Goal: Transaction & Acquisition: Download file/media

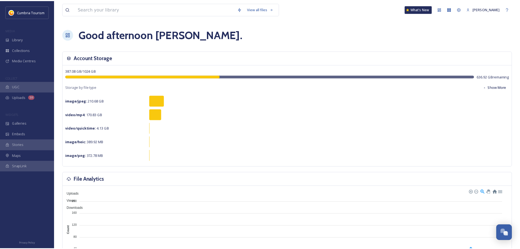
scroll to position [2140, 0]
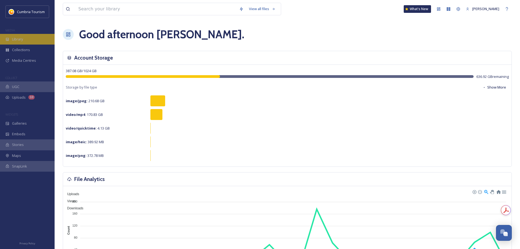
click at [29, 42] on div "Library" at bounding box center [27, 39] width 55 height 11
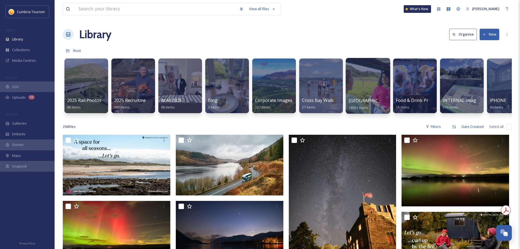
click at [361, 97] on span "[GEOGRAPHIC_DATA]" at bounding box center [371, 100] width 45 height 6
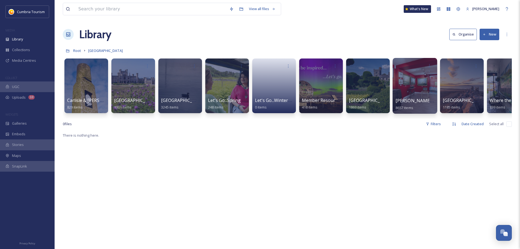
click at [413, 100] on span "[PERSON_NAME] Uploads" at bounding box center [422, 100] width 54 height 6
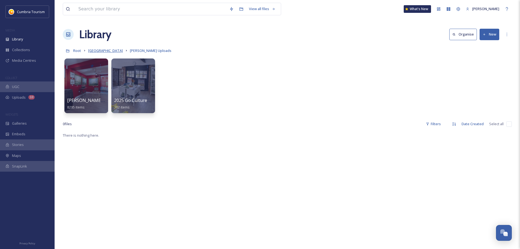
click at [106, 52] on span "[GEOGRAPHIC_DATA]" at bounding box center [105, 50] width 35 height 5
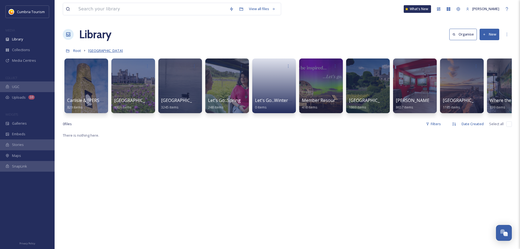
click at [96, 51] on span "[GEOGRAPHIC_DATA]" at bounding box center [105, 50] width 35 height 5
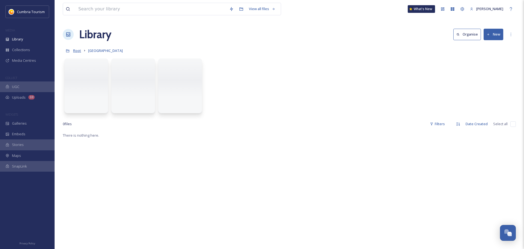
click at [78, 52] on span "Root" at bounding box center [77, 50] width 8 height 5
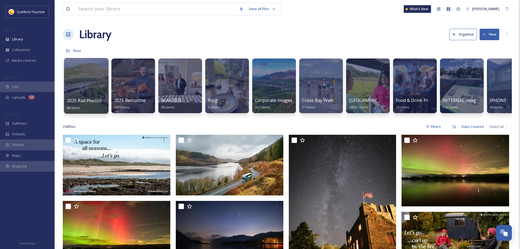
click at [89, 97] on span "2025 Rail Photos" at bounding box center [84, 100] width 35 height 6
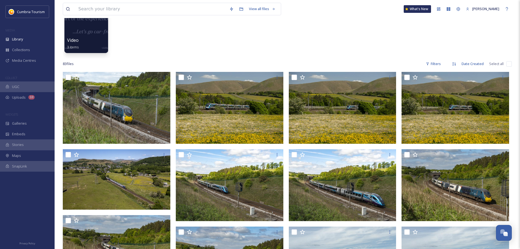
scroll to position [82, 0]
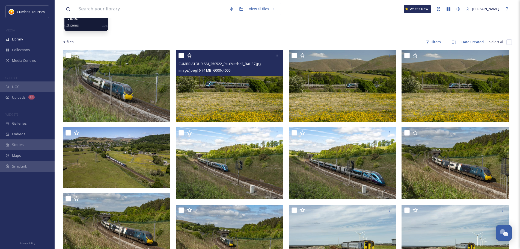
click at [260, 96] on img at bounding box center [230, 86] width 108 height 72
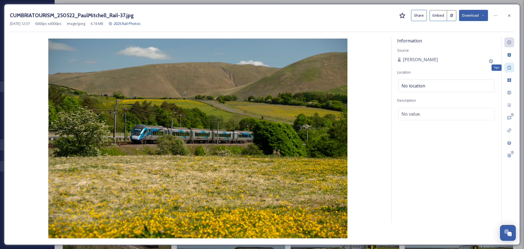
click at [511, 70] on icon at bounding box center [509, 67] width 4 height 4
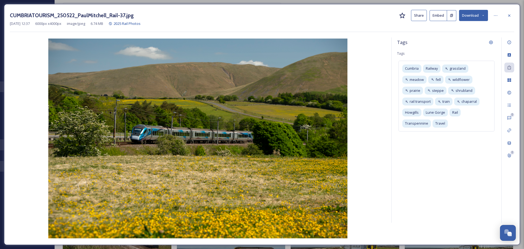
click at [473, 16] on button "Download" at bounding box center [473, 15] width 29 height 11
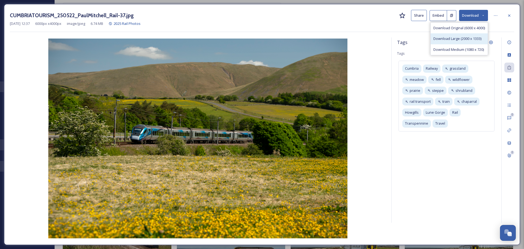
click at [471, 38] on span "Download Large (2000 x 1333)" at bounding box center [457, 38] width 48 height 5
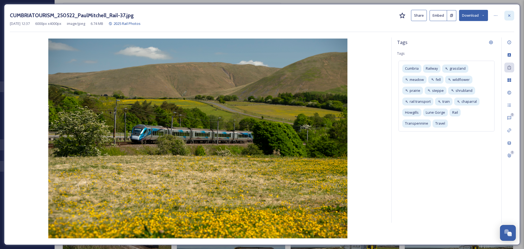
click at [507, 19] on div at bounding box center [509, 16] width 10 height 10
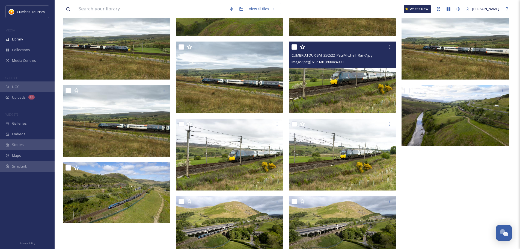
scroll to position [1099, 0]
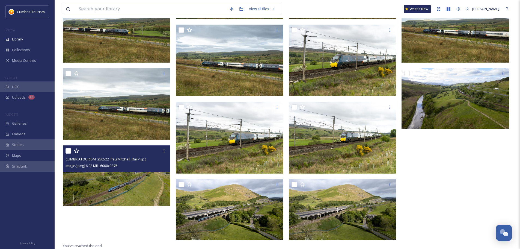
click at [152, 188] on img at bounding box center [117, 175] width 108 height 61
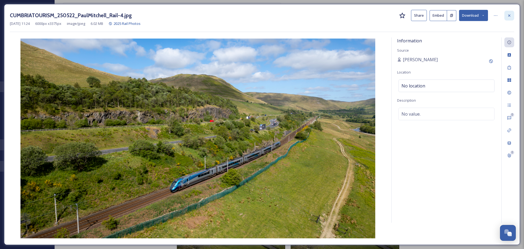
click at [506, 20] on div at bounding box center [509, 16] width 10 height 10
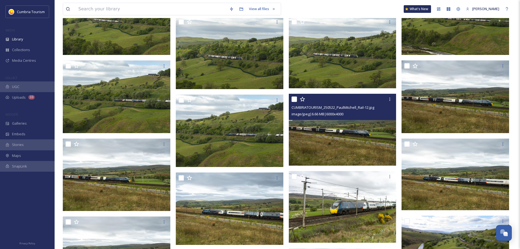
scroll to position [1017, 0]
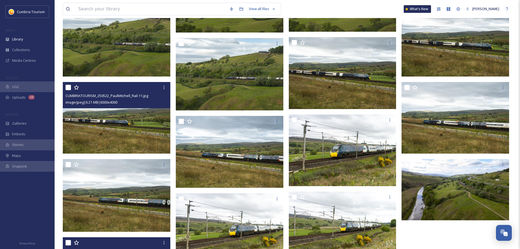
click at [127, 130] on img at bounding box center [117, 118] width 108 height 72
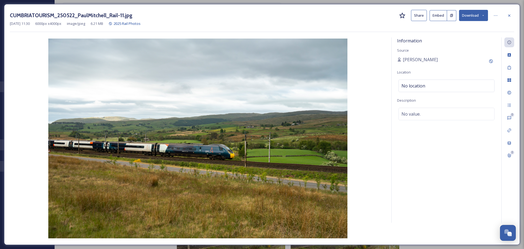
drag, startPoint x: 512, startPoint y: 17, endPoint x: 524, endPoint y: 24, distance: 13.3
click at [513, 18] on div at bounding box center [509, 16] width 10 height 10
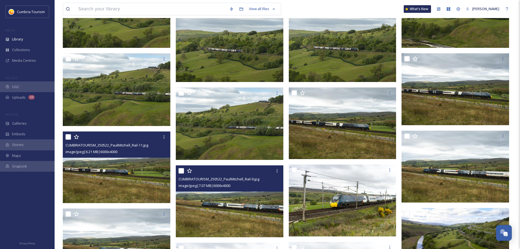
scroll to position [881, 0]
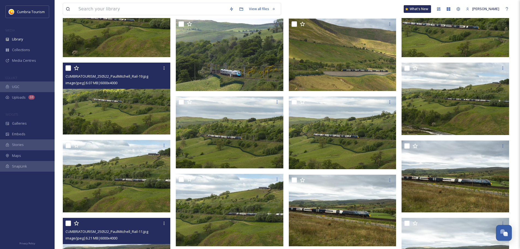
click at [136, 119] on img at bounding box center [117, 99] width 108 height 72
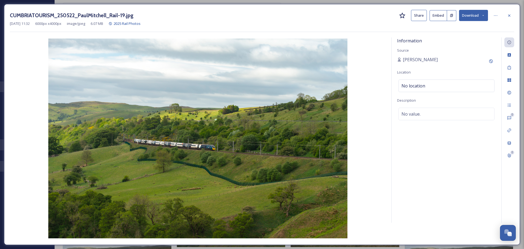
click at [480, 16] on button "Download" at bounding box center [473, 15] width 29 height 11
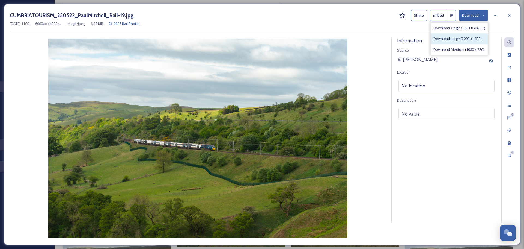
click at [459, 37] on span "Download Large (2000 x 1333)" at bounding box center [457, 38] width 48 height 5
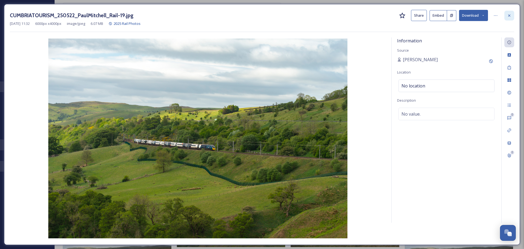
click at [507, 17] on div at bounding box center [509, 16] width 10 height 10
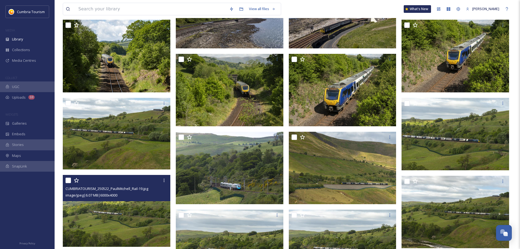
scroll to position [744, 0]
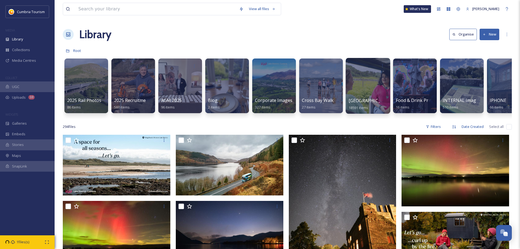
click at [380, 100] on span "[GEOGRAPHIC_DATA]" at bounding box center [371, 100] width 45 height 6
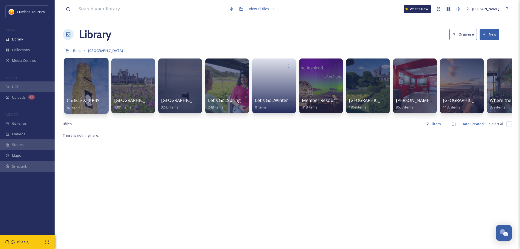
click at [92, 102] on span "Carlisle & [PERSON_NAME]'s Wall" at bounding box center [102, 100] width 70 height 6
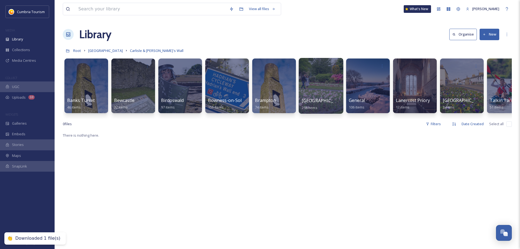
click at [314, 98] on span "Carlisle" at bounding box center [324, 100] width 45 height 6
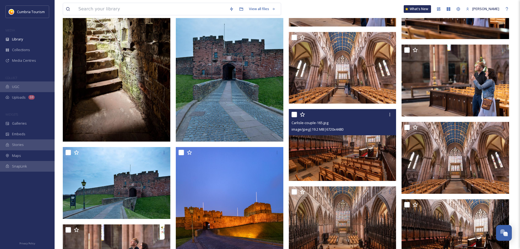
scroll to position [3541, 0]
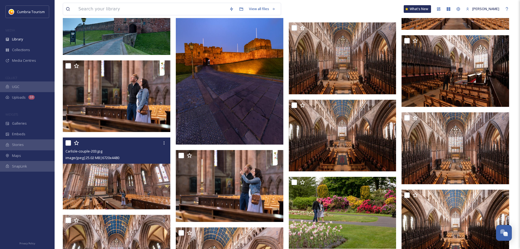
click at [136, 189] on img at bounding box center [117, 173] width 108 height 72
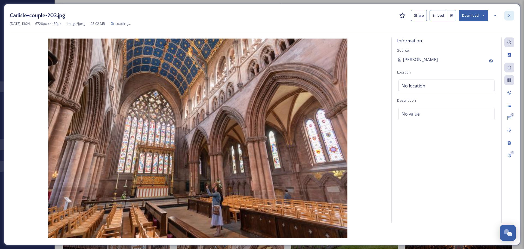
click at [508, 15] on icon at bounding box center [509, 15] width 4 height 4
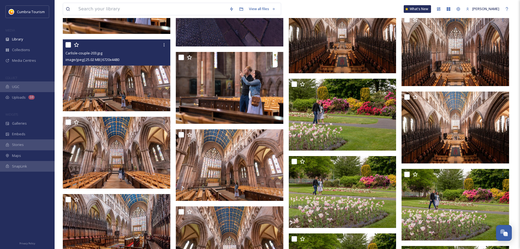
scroll to position [3650, 0]
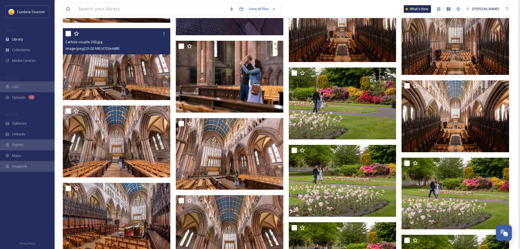
click at [139, 78] on img at bounding box center [117, 64] width 108 height 72
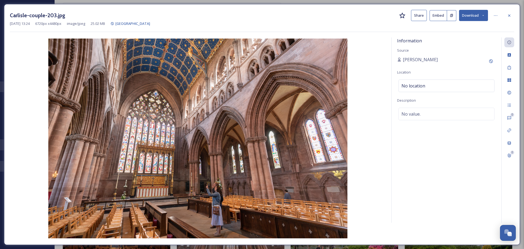
click at [478, 15] on button "Download" at bounding box center [473, 15] width 29 height 11
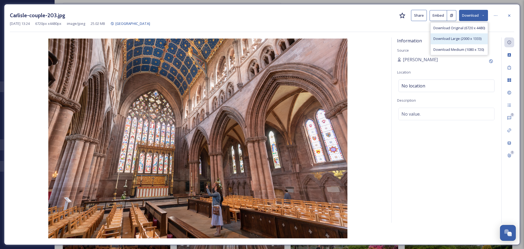
click at [466, 35] on div "Download Large (2000 x 1333)" at bounding box center [459, 38] width 57 height 11
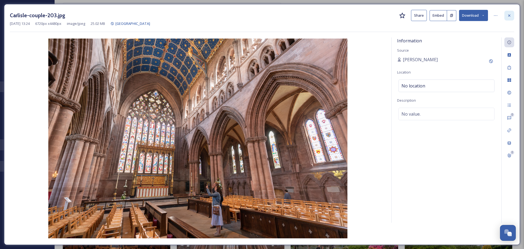
click at [509, 19] on div at bounding box center [509, 16] width 10 height 10
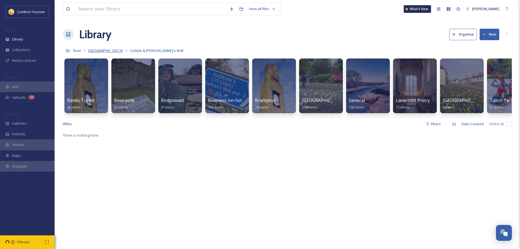
click at [109, 53] on span "[GEOGRAPHIC_DATA]" at bounding box center [105, 50] width 35 height 5
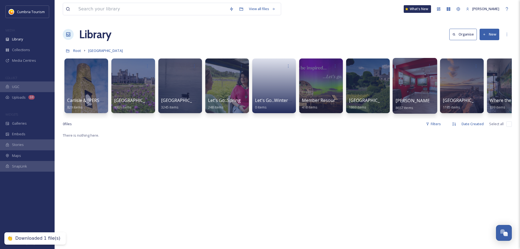
click at [410, 103] on span "[PERSON_NAME] Uploads" at bounding box center [422, 100] width 54 height 6
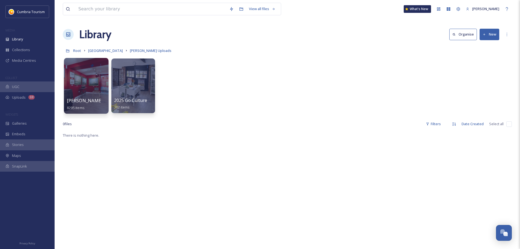
click at [94, 103] on span "Paul Uploads - July 2024" at bounding box center [103, 100] width 73 height 6
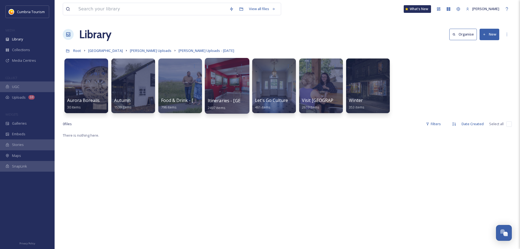
click at [230, 100] on span "Itineraries - Cumberland" at bounding box center [243, 100] width 70 height 6
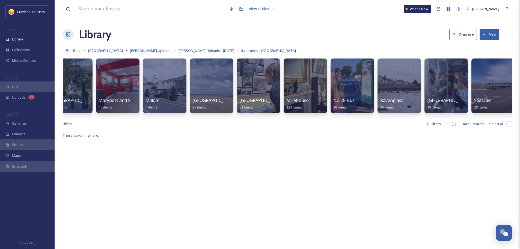
scroll to position [0, 843]
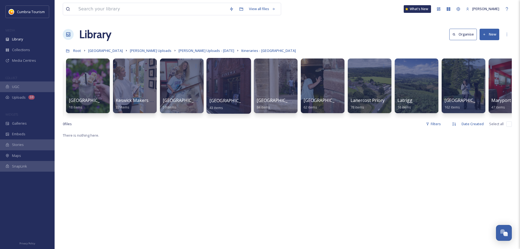
click at [231, 102] on span "Keswick Town" at bounding box center [231, 100] width 45 height 6
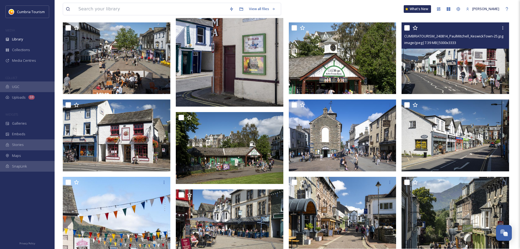
scroll to position [164, 0]
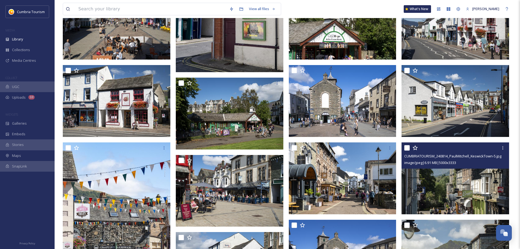
click at [470, 174] on img at bounding box center [455, 178] width 108 height 72
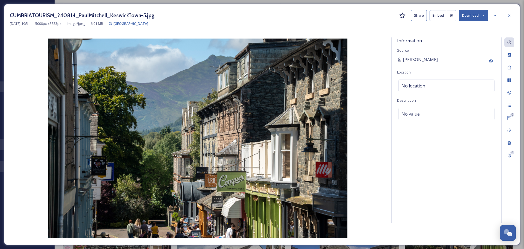
click at [478, 16] on button "Download" at bounding box center [473, 15] width 29 height 11
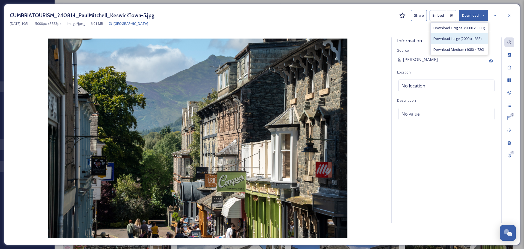
click at [461, 37] on span "Download Large (2000 x 1333)" at bounding box center [457, 38] width 48 height 5
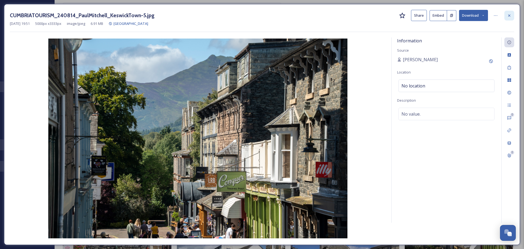
click at [509, 16] on icon at bounding box center [509, 15] width 4 height 4
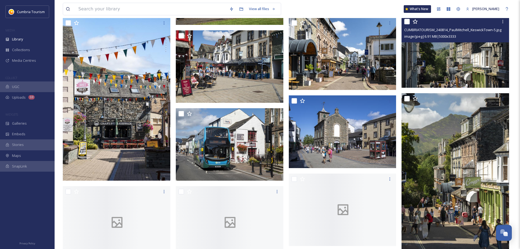
scroll to position [300, 0]
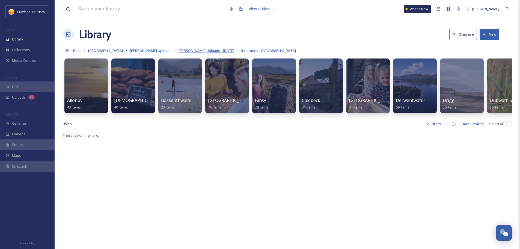
click at [193, 52] on span "Paul Uploads - July 2024" at bounding box center [206, 50] width 56 height 5
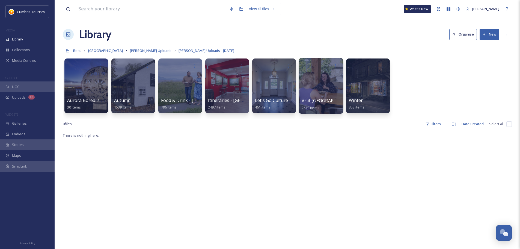
click at [323, 102] on span "Visit England" at bounding box center [329, 100] width 55 height 6
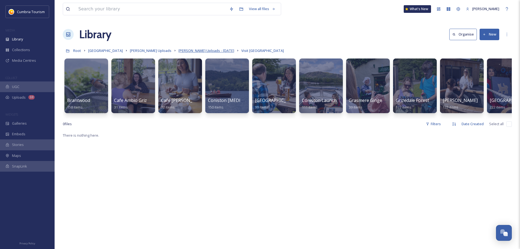
click at [202, 51] on span "Paul Uploads - July 2024" at bounding box center [206, 50] width 56 height 5
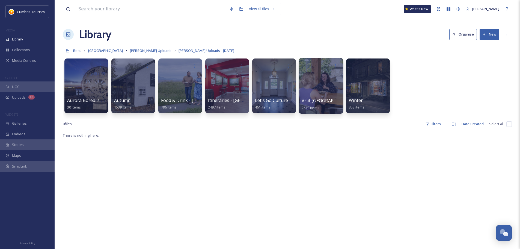
click at [316, 100] on span "Visit England" at bounding box center [329, 100] width 55 height 6
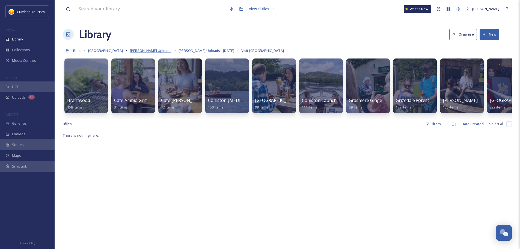
click at [159, 51] on span "[PERSON_NAME] Uploads" at bounding box center [150, 50] width 41 height 5
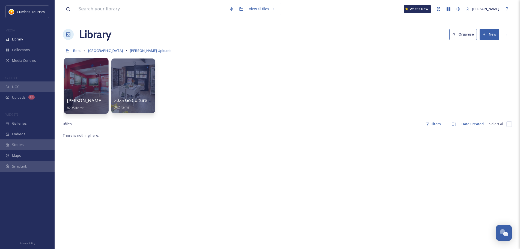
click at [92, 97] on div at bounding box center [86, 86] width 44 height 56
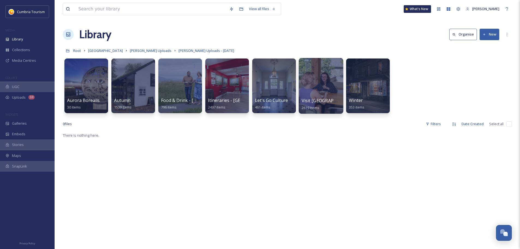
click at [318, 98] on span "Visit England" at bounding box center [329, 100] width 55 height 6
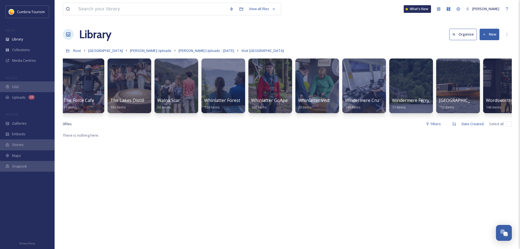
scroll to position [0, 631]
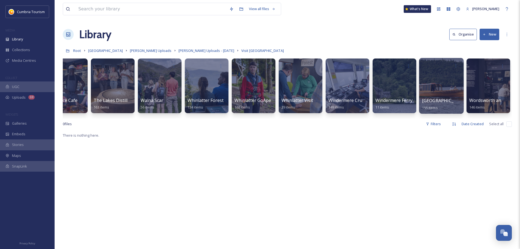
click at [447, 100] on span "Windermere Jetty Museum" at bounding box center [444, 100] width 45 height 6
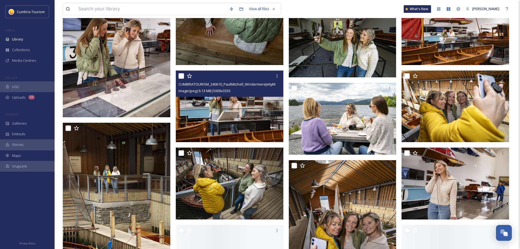
scroll to position [1911, 0]
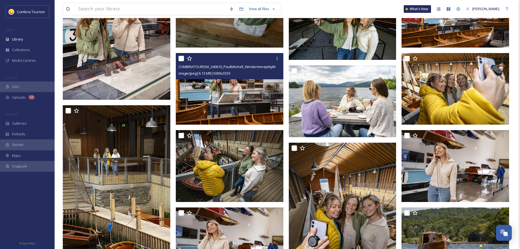
click at [266, 105] on img at bounding box center [230, 89] width 108 height 72
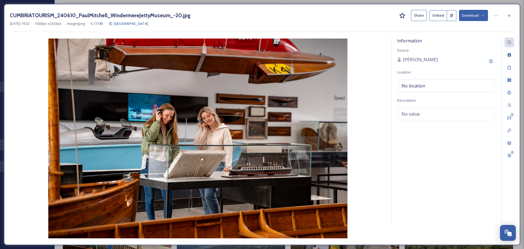
click at [476, 14] on button "Download" at bounding box center [473, 15] width 29 height 11
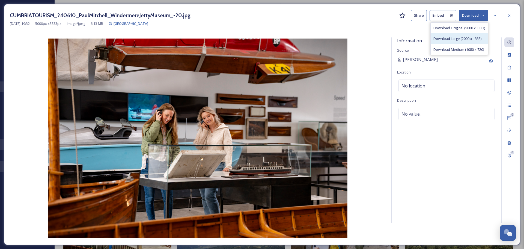
click at [463, 37] on span "Download Large (2000 x 1333)" at bounding box center [457, 38] width 48 height 5
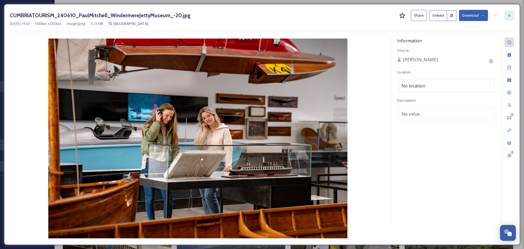
click at [508, 15] on icon at bounding box center [509, 15] width 4 height 4
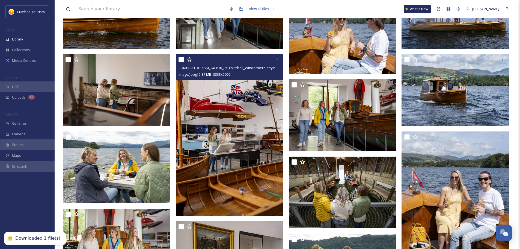
scroll to position [2402, 0]
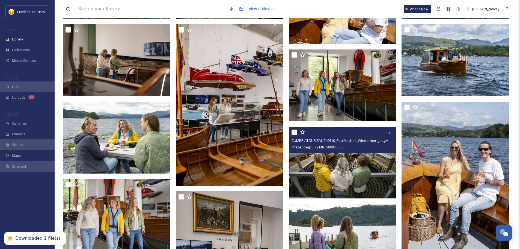
click at [317, 168] on img at bounding box center [343, 162] width 108 height 72
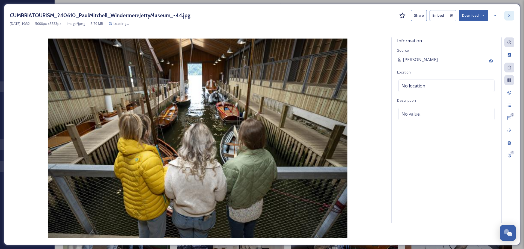
click at [508, 15] on icon at bounding box center [509, 15] width 4 height 4
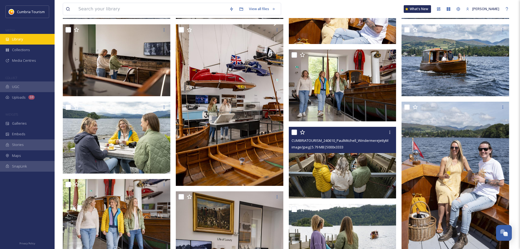
click at [26, 37] on div "Library" at bounding box center [27, 39] width 55 height 11
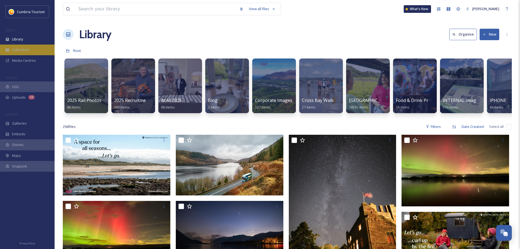
click at [36, 50] on div "Collections" at bounding box center [27, 49] width 55 height 11
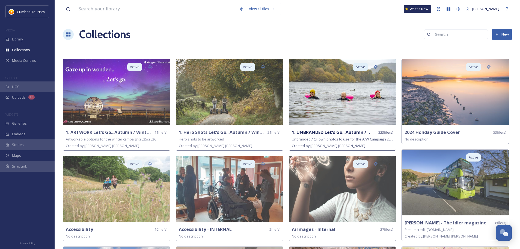
click at [332, 132] on strong "1. UNBRANDED Let's Go...Autumn / Winter 2025/26" at bounding box center [346, 132] width 108 height 6
click at [348, 95] on img at bounding box center [342, 92] width 107 height 66
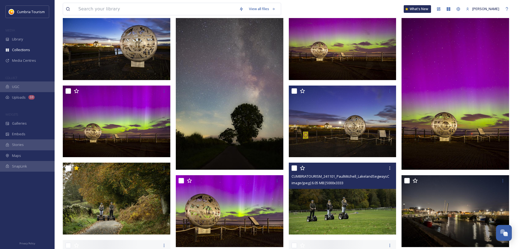
scroll to position [82, 0]
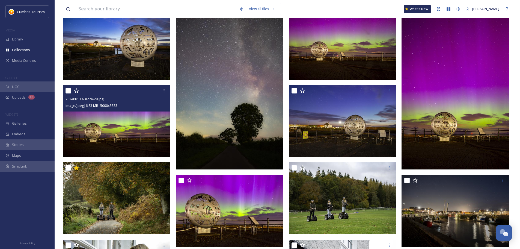
click at [150, 125] on img at bounding box center [117, 121] width 108 height 72
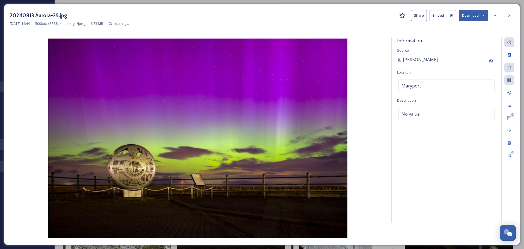
click at [474, 7] on div "20240813 Aurora-29.jpg Share Embed Download Jul 28 2025 14:44 5000 px x 3333 px…" at bounding box center [262, 124] width 516 height 240
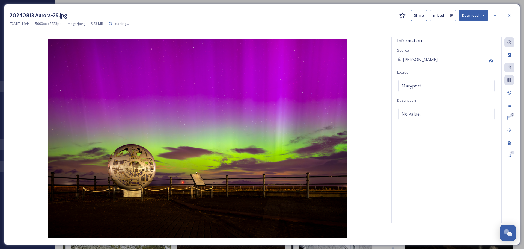
click at [474, 15] on button "Download" at bounding box center [473, 15] width 29 height 11
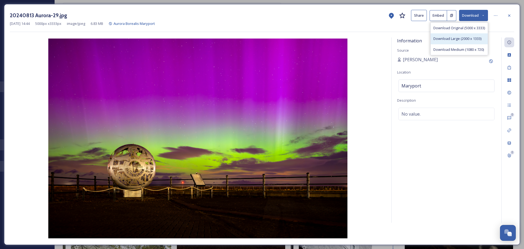
click at [471, 37] on span "Download Large (2000 x 1333)" at bounding box center [457, 38] width 48 height 5
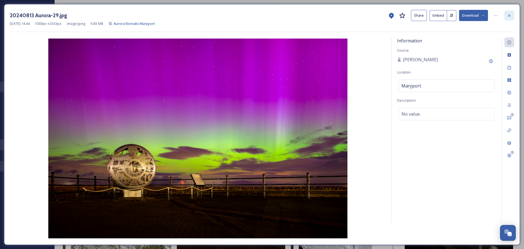
click at [510, 14] on icon at bounding box center [509, 15] width 4 height 4
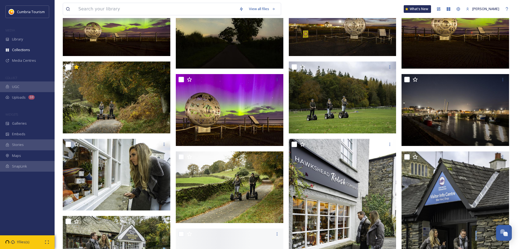
scroll to position [191, 0]
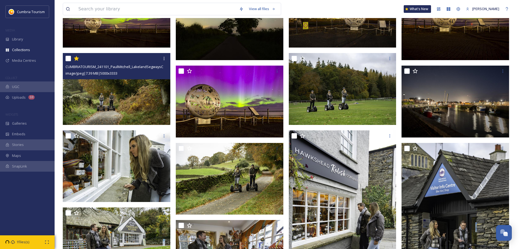
click at [150, 99] on img at bounding box center [117, 89] width 108 height 72
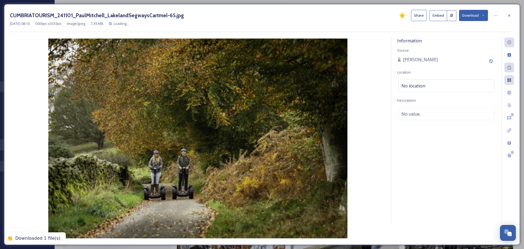
click at [486, 16] on button "Download" at bounding box center [473, 15] width 29 height 11
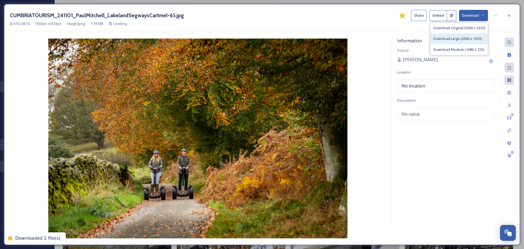
click at [470, 40] on span "Download Large (2000 x 1333)" at bounding box center [457, 38] width 48 height 5
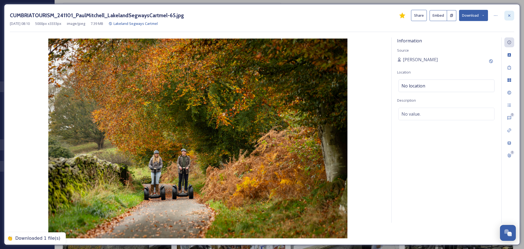
click at [509, 16] on icon at bounding box center [509, 15] width 4 height 4
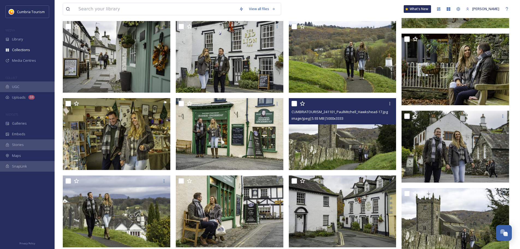
scroll to position [708, 0]
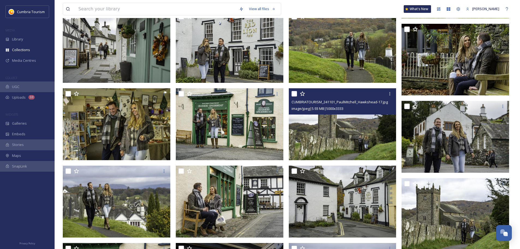
click at [350, 140] on img at bounding box center [343, 124] width 108 height 72
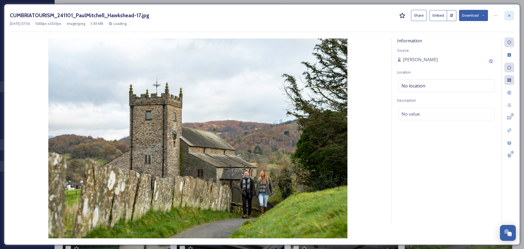
click at [507, 13] on div at bounding box center [509, 16] width 10 height 10
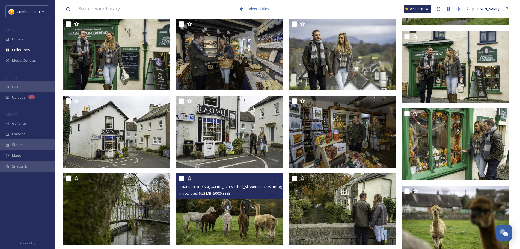
scroll to position [981, 0]
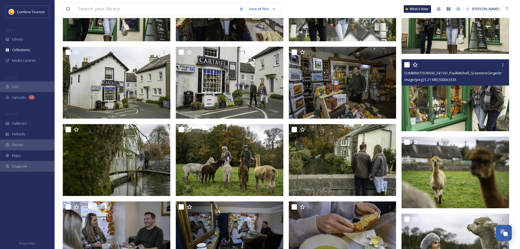
click at [432, 108] on img at bounding box center [455, 95] width 108 height 72
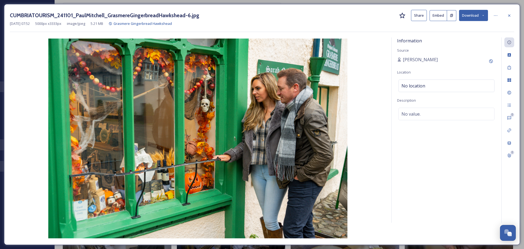
click at [476, 13] on button "Download" at bounding box center [473, 15] width 29 height 11
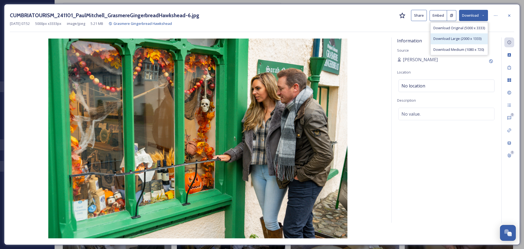
click at [462, 41] on span "Download Large (2000 x 1333)" at bounding box center [457, 38] width 48 height 5
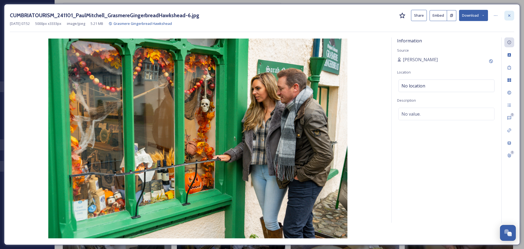
click at [509, 17] on icon at bounding box center [509, 15] width 4 height 4
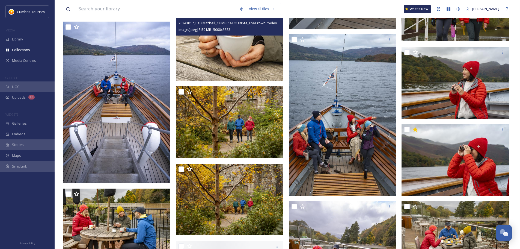
scroll to position [1800, 0]
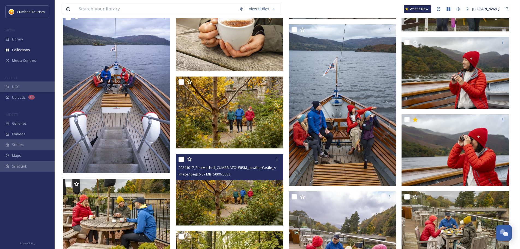
click at [246, 205] on img at bounding box center [230, 190] width 108 height 72
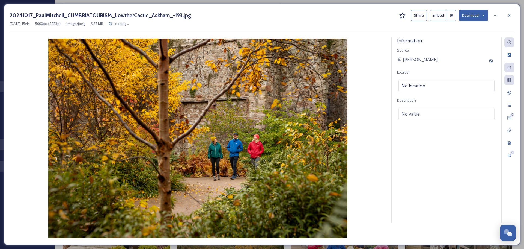
drag, startPoint x: 507, startPoint y: 16, endPoint x: 409, endPoint y: 84, distance: 119.2
click at [507, 16] on div at bounding box center [509, 16] width 10 height 10
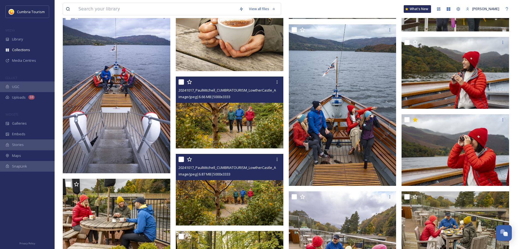
click at [246, 130] on img at bounding box center [230, 112] width 108 height 72
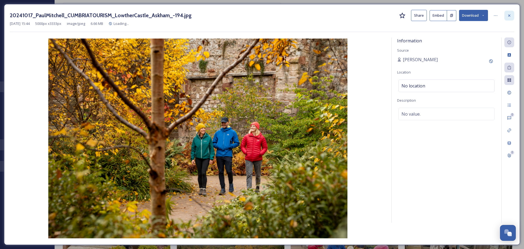
click at [507, 17] on icon at bounding box center [509, 15] width 4 height 4
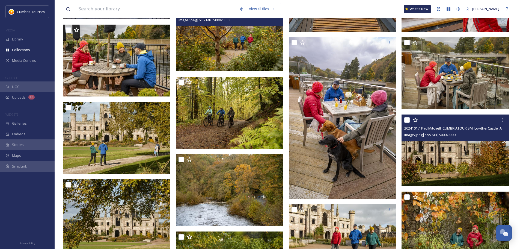
scroll to position [1964, 0]
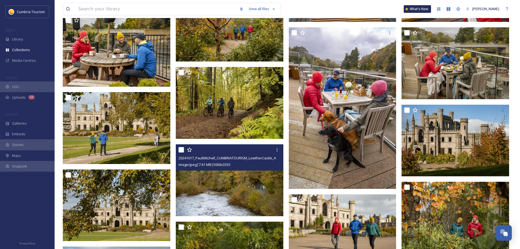
click at [223, 184] on img at bounding box center [230, 180] width 108 height 72
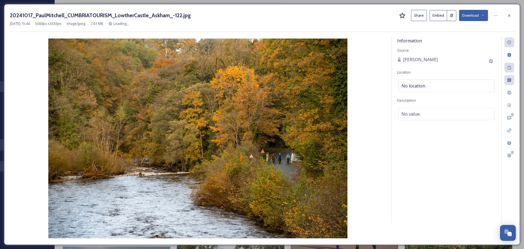
click at [468, 16] on button "Download" at bounding box center [473, 15] width 29 height 11
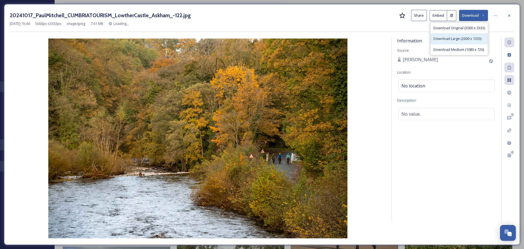
click at [466, 35] on div "Download Large (2000 x 1333)" at bounding box center [459, 38] width 57 height 11
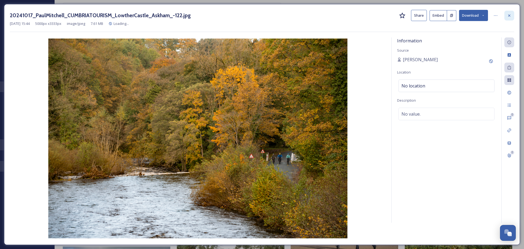
click at [507, 16] on div at bounding box center [509, 16] width 10 height 10
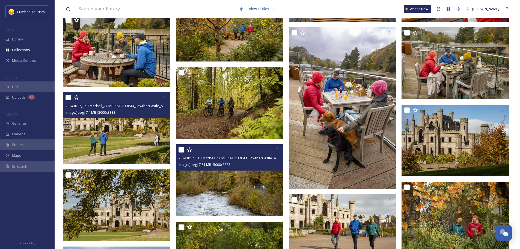
click at [106, 138] on img at bounding box center [117, 128] width 108 height 72
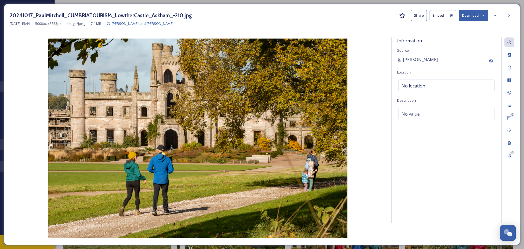
click at [465, 18] on button "Download" at bounding box center [473, 15] width 29 height 11
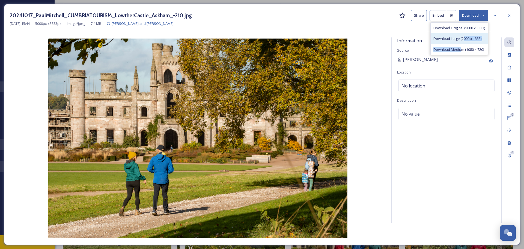
drag, startPoint x: 461, startPoint y: 45, endPoint x: 463, endPoint y: 38, distance: 7.7
click at [463, 38] on div "Download Original (5000 x 3333) Download Large (2000 x 1333) Download Medium (1…" at bounding box center [459, 38] width 58 height 33
click at [463, 38] on span "Download Large (2000 x 1333)" at bounding box center [457, 38] width 48 height 5
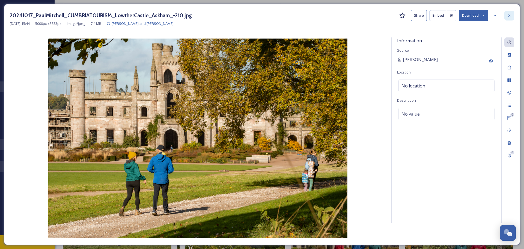
click at [511, 18] on div at bounding box center [509, 16] width 10 height 10
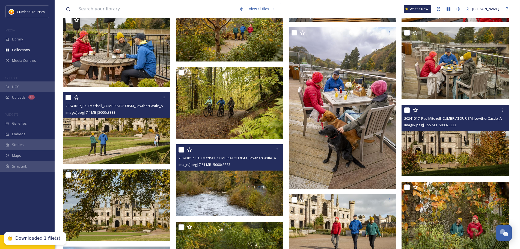
click at [484, 161] on img at bounding box center [455, 141] width 108 height 72
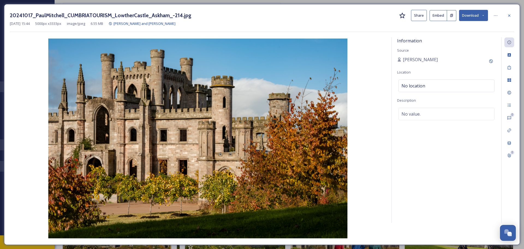
drag, startPoint x: 509, startPoint y: 16, endPoint x: 474, endPoint y: 50, distance: 49.6
click at [509, 16] on icon at bounding box center [509, 15] width 2 height 2
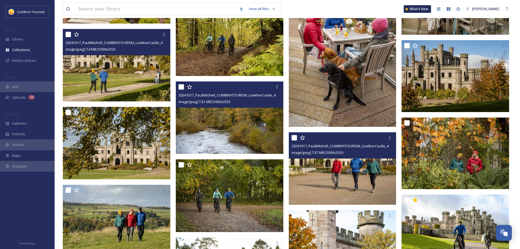
scroll to position [2100, 0]
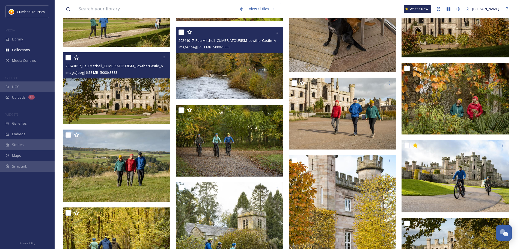
click at [142, 108] on img at bounding box center [117, 88] width 108 height 72
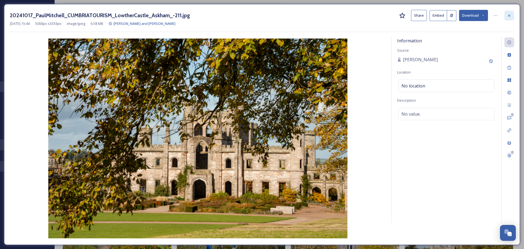
click at [505, 16] on div at bounding box center [509, 16] width 10 height 10
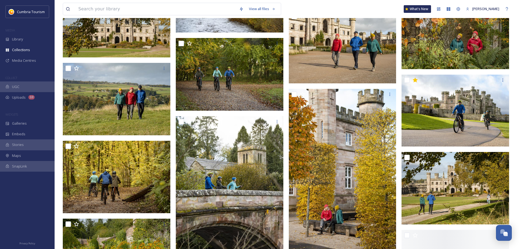
scroll to position [2182, 0]
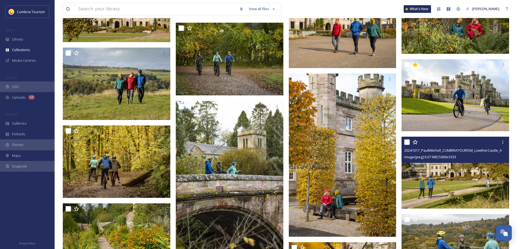
click at [476, 182] on img at bounding box center [455, 172] width 108 height 72
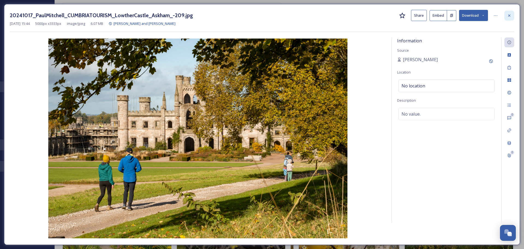
click at [513, 13] on div at bounding box center [509, 16] width 10 height 10
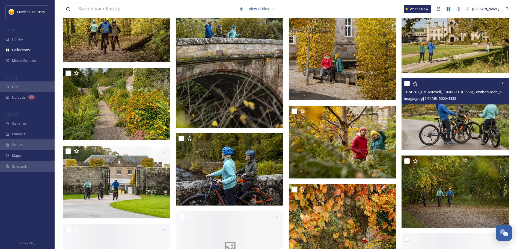
scroll to position [2319, 0]
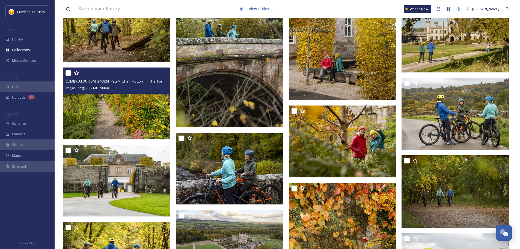
click at [133, 115] on img at bounding box center [117, 103] width 108 height 72
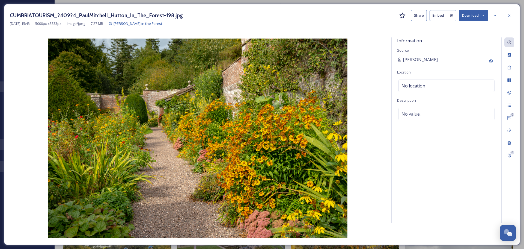
click at [483, 14] on icon at bounding box center [483, 16] width 4 height 4
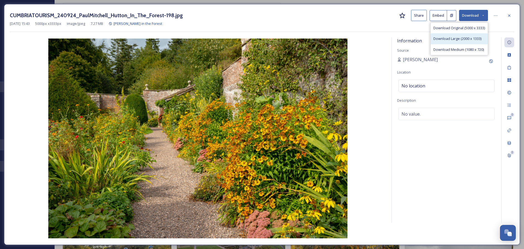
click at [475, 37] on span "Download Large (2000 x 1333)" at bounding box center [457, 38] width 48 height 5
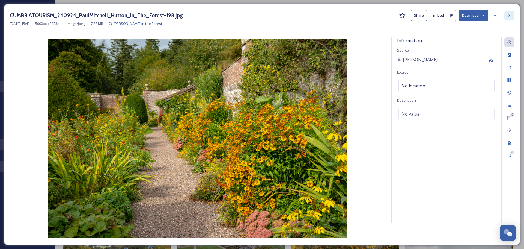
click at [508, 16] on icon at bounding box center [509, 15] width 4 height 4
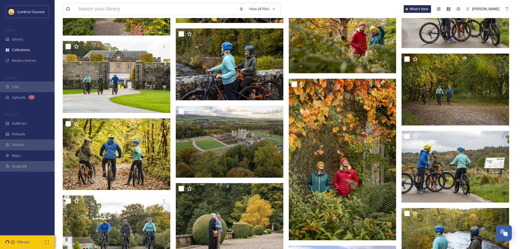
scroll to position [2379, 0]
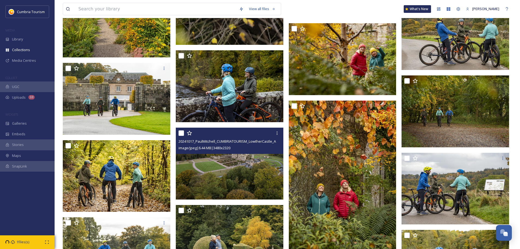
click at [273, 169] on img at bounding box center [230, 163] width 108 height 72
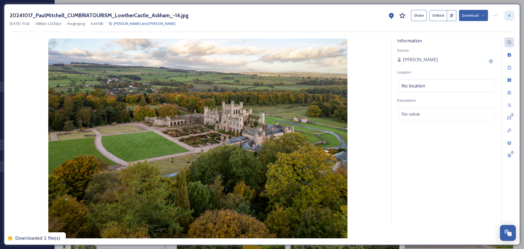
click at [514, 15] on div "20241017_PaulMitchell_CUMBRIATOURISM_LowtherCastle_Askham_-14.jpg Share Embed D…" at bounding box center [262, 124] width 516 height 240
click at [511, 16] on icon at bounding box center [509, 15] width 4 height 4
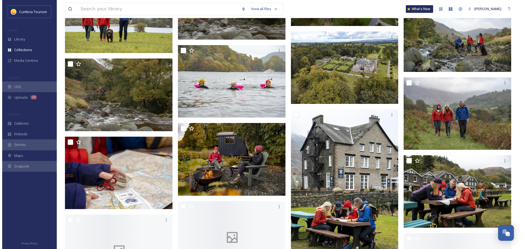
scroll to position [3115, 0]
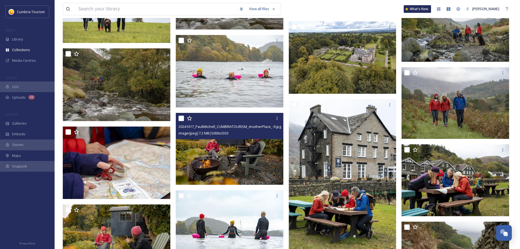
click at [263, 165] on img at bounding box center [230, 149] width 108 height 72
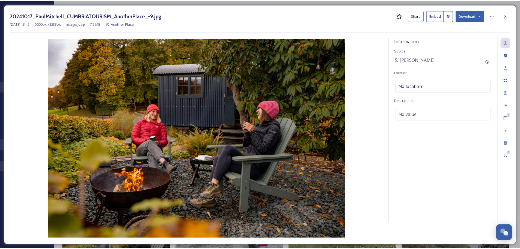
scroll to position [3116, 0]
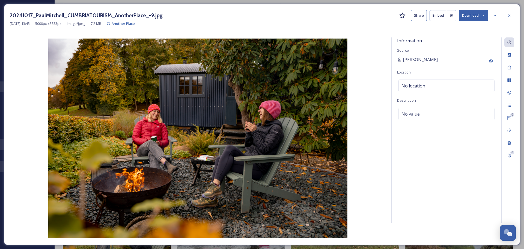
click at [470, 18] on button "Download" at bounding box center [473, 15] width 29 height 11
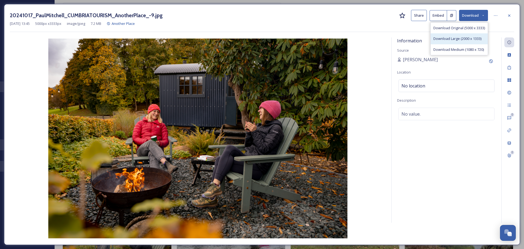
click at [469, 37] on span "Download Large (2000 x 1333)" at bounding box center [457, 38] width 48 height 5
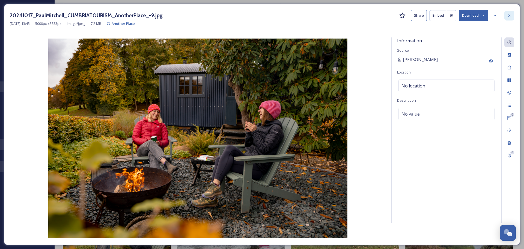
click at [510, 16] on icon at bounding box center [509, 15] width 2 height 2
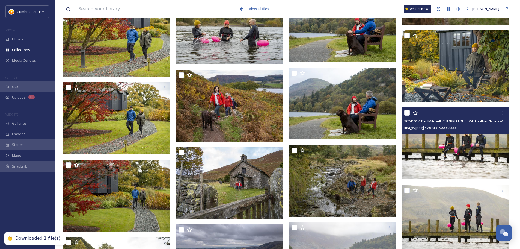
scroll to position [3417, 0]
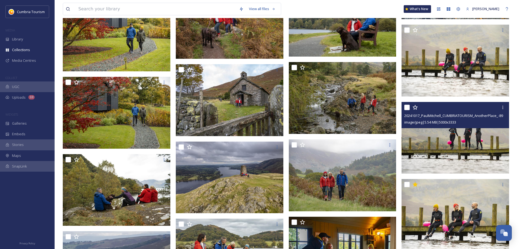
scroll to position [3471, 0]
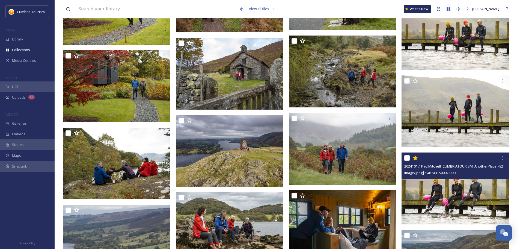
click at [472, 193] on img at bounding box center [455, 188] width 108 height 72
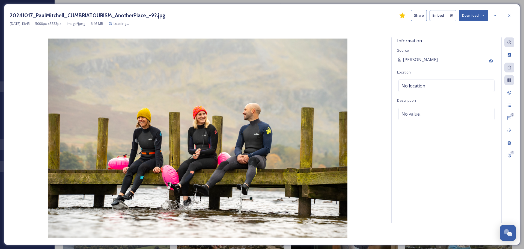
click at [467, 14] on button "Download" at bounding box center [473, 15] width 29 height 11
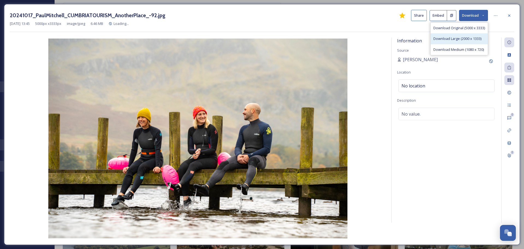
click at [463, 37] on span "Download Large (2000 x 1333)" at bounding box center [457, 38] width 48 height 5
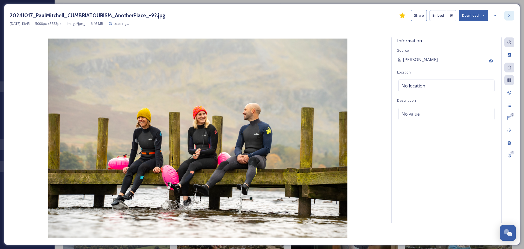
click at [510, 15] on icon at bounding box center [509, 15] width 2 height 2
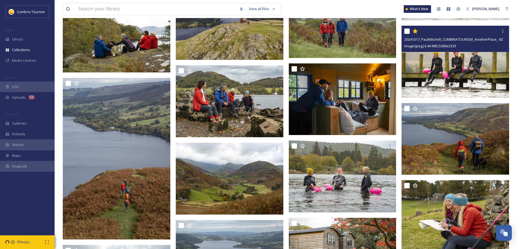
scroll to position [3608, 0]
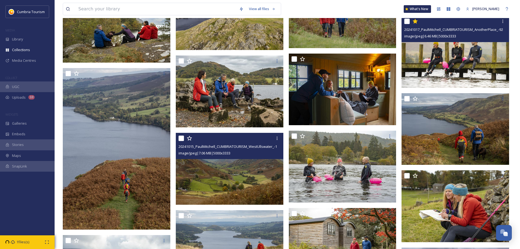
click at [249, 169] on img at bounding box center [230, 169] width 108 height 72
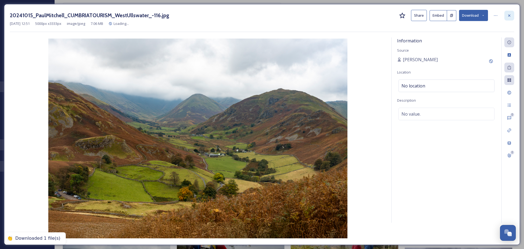
click at [505, 13] on div at bounding box center [509, 16] width 10 height 10
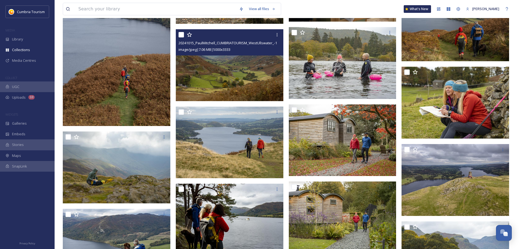
scroll to position [3717, 0]
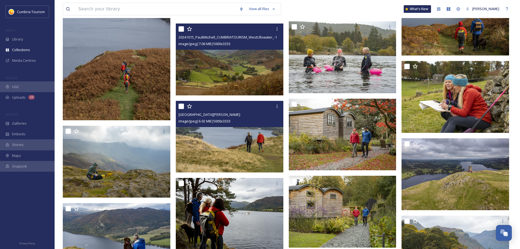
click at [256, 160] on img at bounding box center [230, 137] width 108 height 72
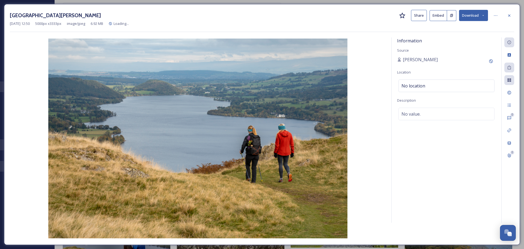
click at [479, 16] on button "Download" at bounding box center [473, 15] width 29 height 11
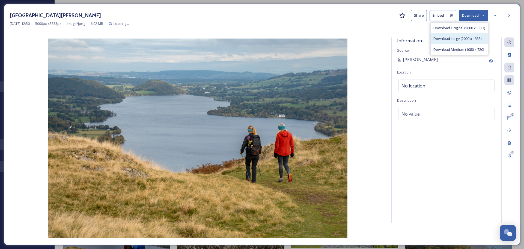
click at [458, 39] on span "Download Large (2000 x 1333)" at bounding box center [457, 38] width 48 height 5
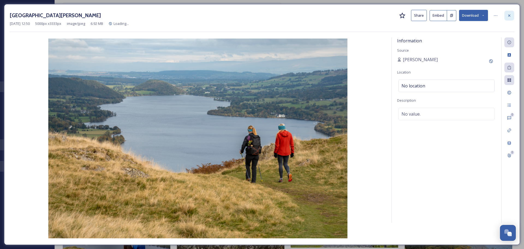
click at [509, 17] on icon at bounding box center [509, 15] width 4 height 4
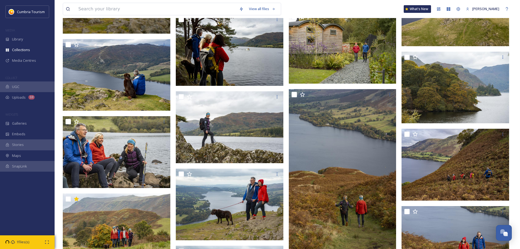
scroll to position [3908, 0]
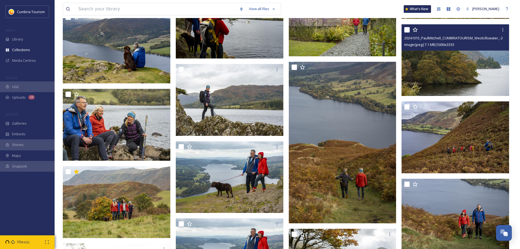
click at [496, 79] on img at bounding box center [455, 60] width 108 height 72
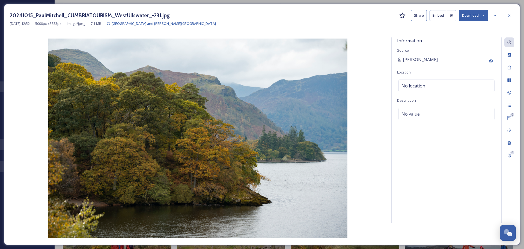
drag, startPoint x: 483, startPoint y: 18, endPoint x: 483, endPoint y: 21, distance: 3.5
click at [483, 18] on button "Download" at bounding box center [473, 15] width 29 height 11
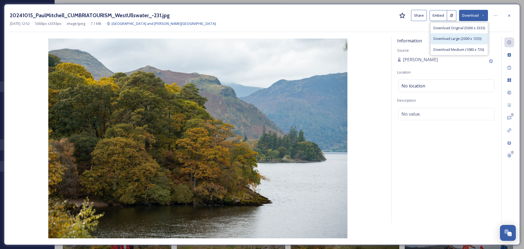
click at [475, 34] on div "Download Large (2000 x 1333)" at bounding box center [459, 38] width 57 height 11
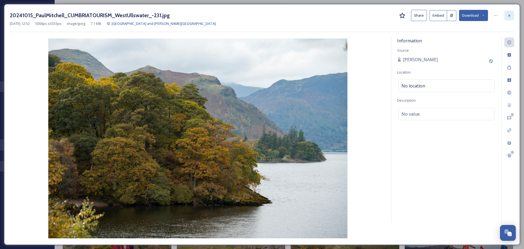
click at [509, 11] on div at bounding box center [509, 16] width 10 height 10
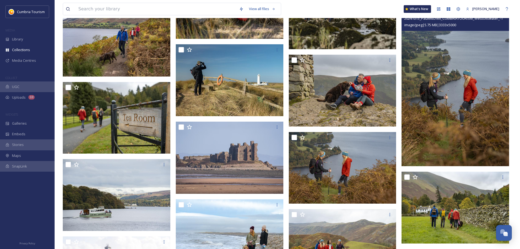
scroll to position [4481, 0]
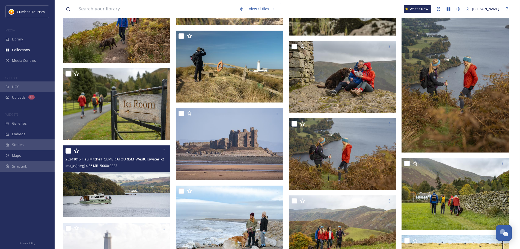
click at [117, 180] on img at bounding box center [117, 181] width 108 height 72
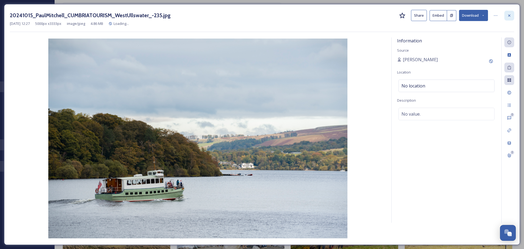
click at [505, 18] on div at bounding box center [509, 16] width 10 height 10
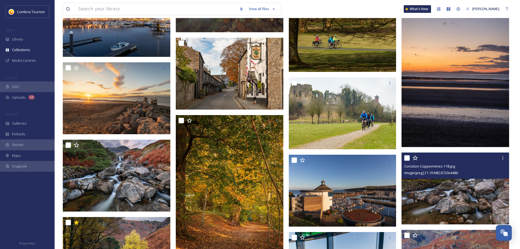
scroll to position [5627, 0]
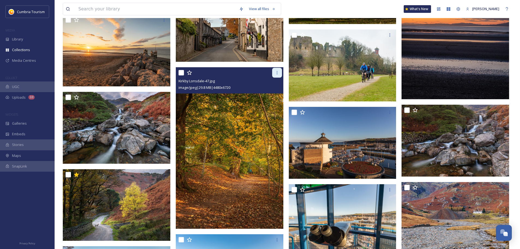
click at [277, 74] on icon at bounding box center [277, 72] width 4 height 4
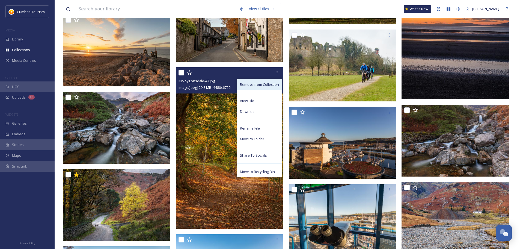
click at [278, 81] on div "Remove from Collection" at bounding box center [259, 84] width 44 height 11
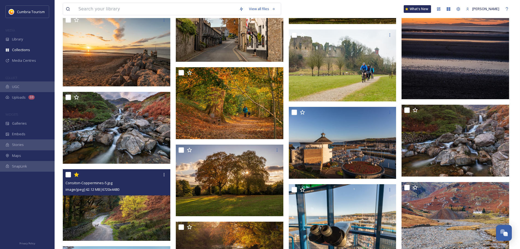
click at [142, 225] on img at bounding box center [117, 205] width 108 height 72
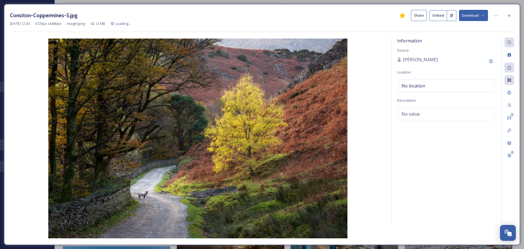
click at [479, 17] on button "Download" at bounding box center [473, 15] width 29 height 11
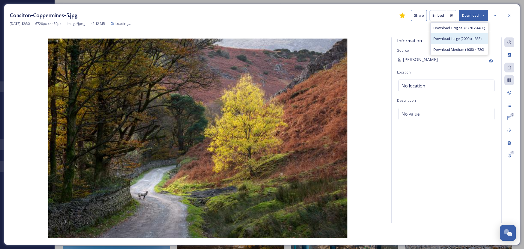
click at [461, 38] on span "Download Large (2000 x 1333)" at bounding box center [457, 38] width 48 height 5
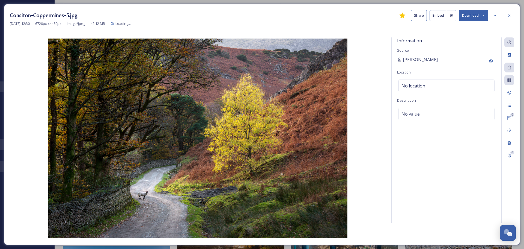
click at [508, 17] on icon at bounding box center [509, 15] width 4 height 4
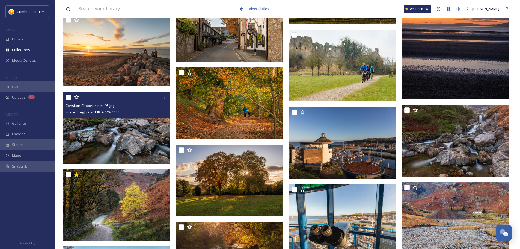
click at [130, 162] on img at bounding box center [117, 128] width 108 height 72
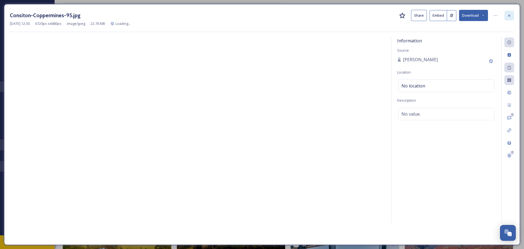
click at [507, 14] on div at bounding box center [509, 16] width 10 height 10
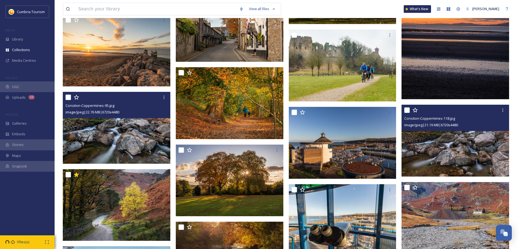
click at [491, 153] on img at bounding box center [455, 141] width 108 height 72
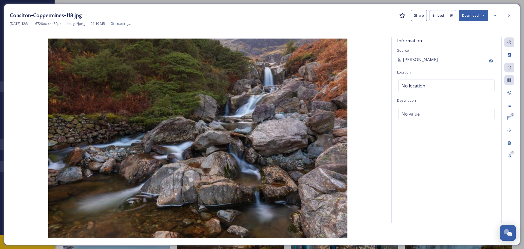
click at [477, 14] on button "Download" at bounding box center [473, 15] width 29 height 11
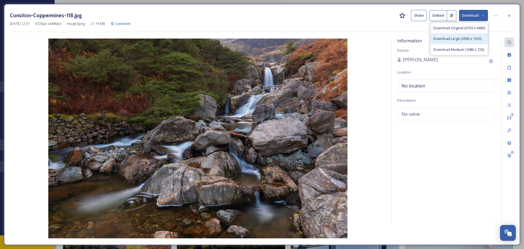
click at [448, 41] on span "Download Large (2000 x 1333)" at bounding box center [457, 38] width 48 height 5
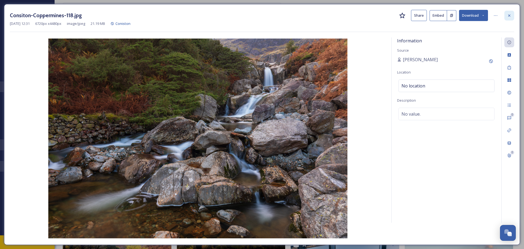
click at [506, 13] on div at bounding box center [509, 16] width 10 height 10
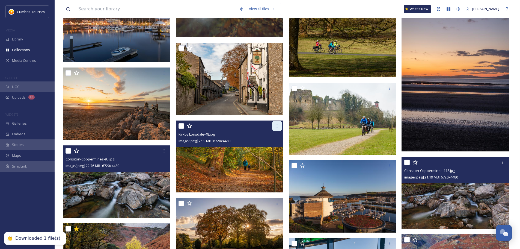
click at [276, 129] on div at bounding box center [277, 126] width 10 height 10
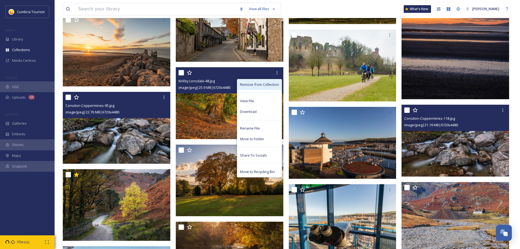
click at [276, 84] on span "Remove from Collection" at bounding box center [259, 84] width 39 height 5
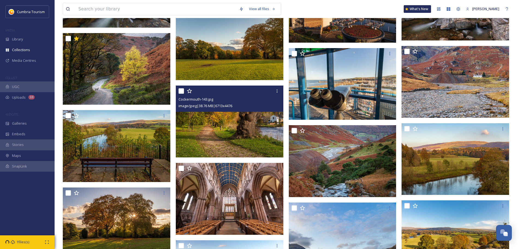
scroll to position [5764, 0]
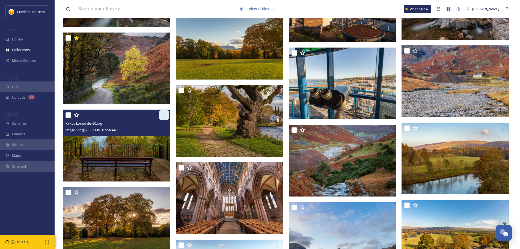
click at [166, 115] on icon at bounding box center [164, 115] width 4 height 4
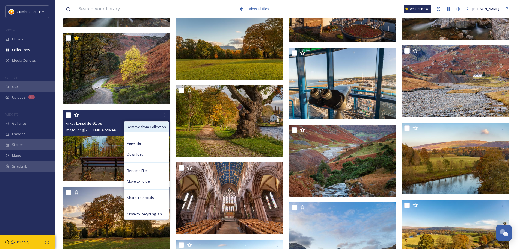
click at [157, 125] on span "Remove from Collection" at bounding box center [146, 126] width 39 height 5
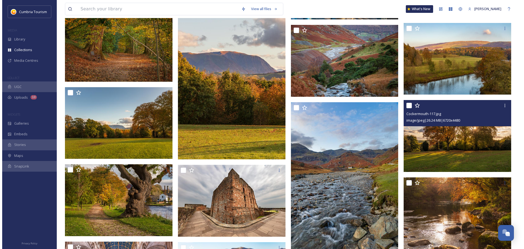
scroll to position [5873, 0]
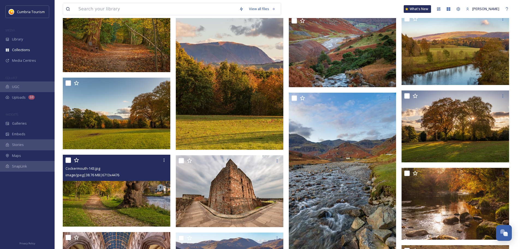
click at [120, 195] on img at bounding box center [117, 190] width 108 height 72
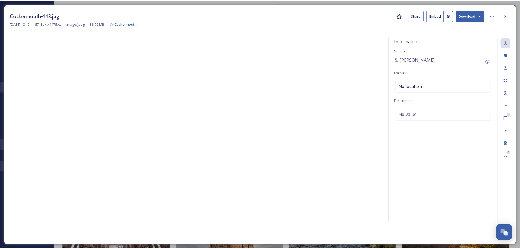
scroll to position [5928, 0]
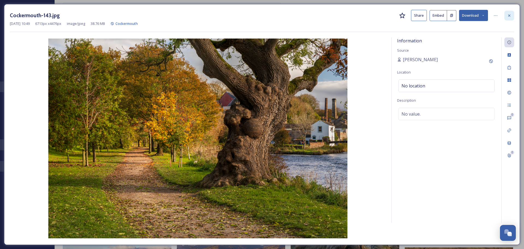
click at [507, 16] on div at bounding box center [509, 16] width 10 height 10
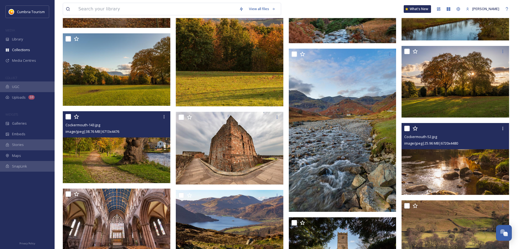
scroll to position [5983, 0]
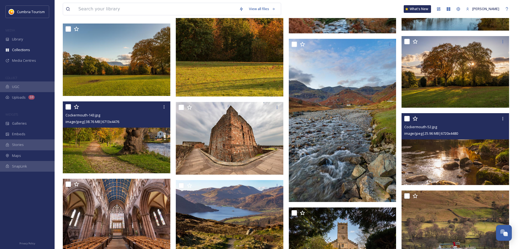
click at [476, 183] on img at bounding box center [455, 149] width 108 height 72
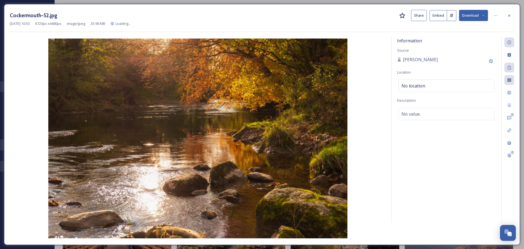
click at [467, 11] on button "Download" at bounding box center [473, 15] width 29 height 11
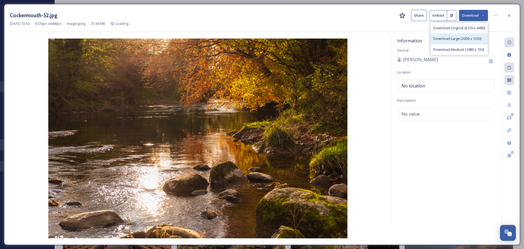
click at [465, 38] on span "Download Large (2000 x 1333)" at bounding box center [457, 38] width 48 height 5
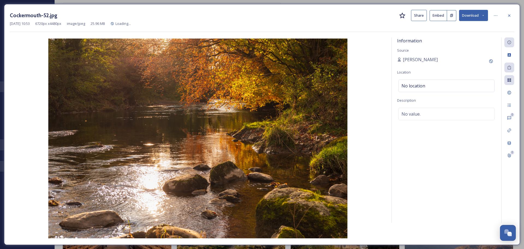
click at [509, 14] on icon at bounding box center [509, 15] width 4 height 4
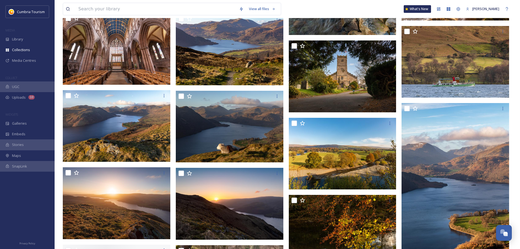
scroll to position [6035, 0]
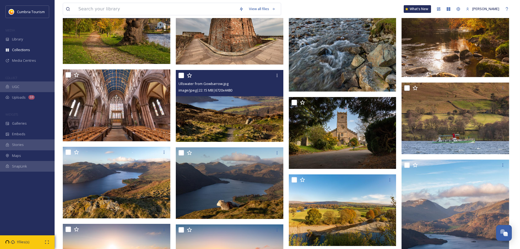
click at [268, 123] on img at bounding box center [230, 106] width 108 height 72
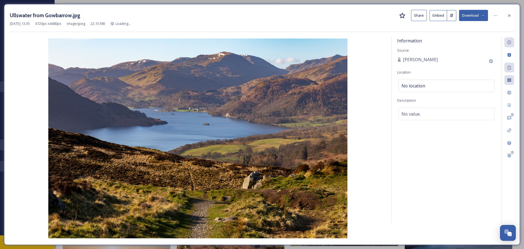
click at [477, 15] on button "Download" at bounding box center [473, 15] width 29 height 11
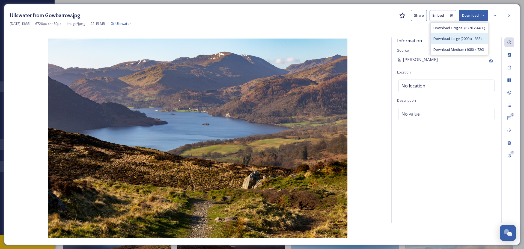
click at [467, 40] on span "Download Large (2000 x 1333)" at bounding box center [457, 38] width 48 height 5
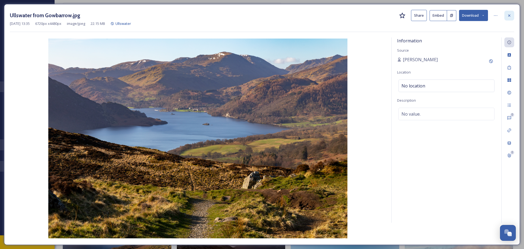
click at [508, 16] on icon at bounding box center [509, 15] width 4 height 4
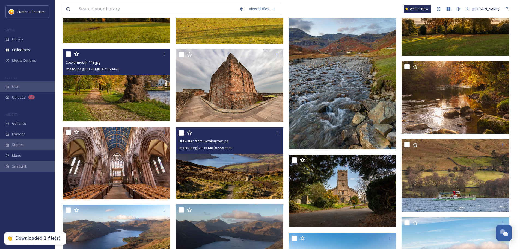
scroll to position [6117, 0]
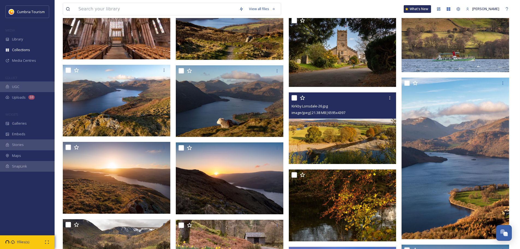
click at [352, 142] on img at bounding box center [343, 128] width 108 height 72
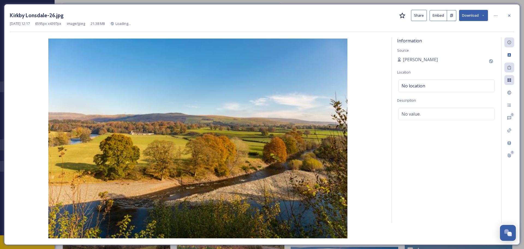
click at [469, 18] on button "Download" at bounding box center [473, 15] width 29 height 11
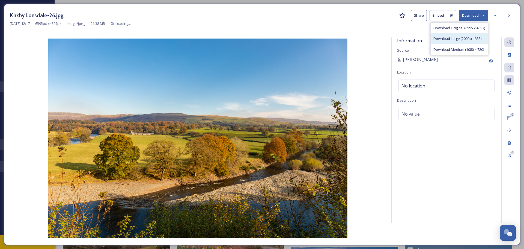
click at [462, 40] on span "Download Large (2000 x 1333)" at bounding box center [457, 38] width 48 height 5
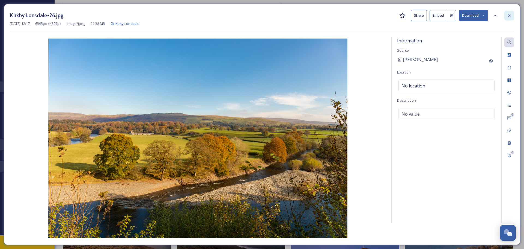
click at [511, 14] on icon at bounding box center [509, 15] width 4 height 4
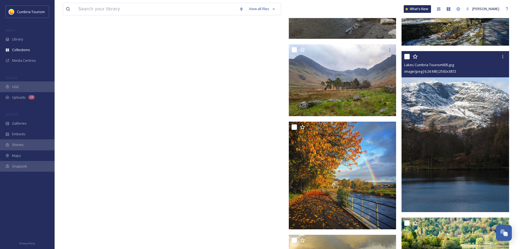
scroll to position [6881, 0]
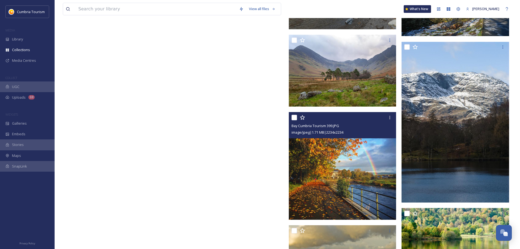
click at [360, 171] on img at bounding box center [343, 166] width 108 height 108
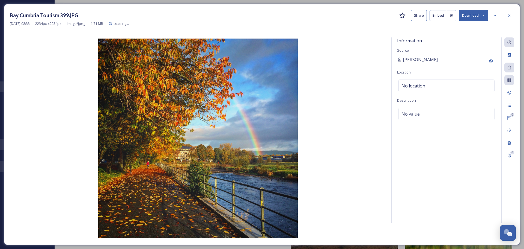
click at [473, 18] on button "Download" at bounding box center [473, 15] width 29 height 11
click at [470, 41] on div "Download Large (2000 x 2000)" at bounding box center [459, 38] width 58 height 11
click at [512, 16] on div at bounding box center [509, 16] width 10 height 10
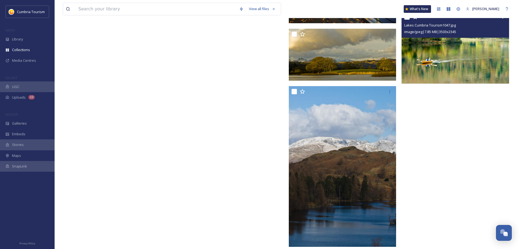
scroll to position [7078, 0]
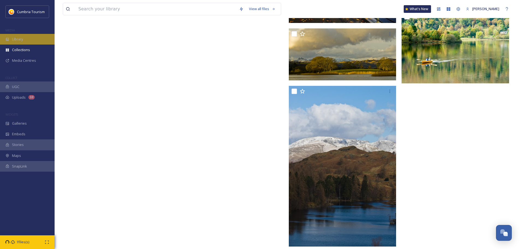
click at [25, 44] on div "Library" at bounding box center [27, 39] width 55 height 11
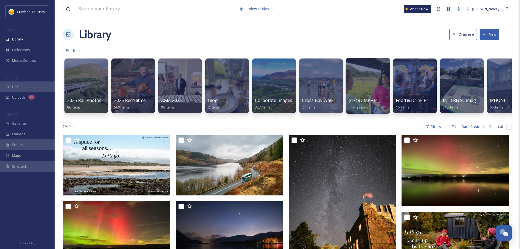
click at [370, 101] on span "[GEOGRAPHIC_DATA]" at bounding box center [371, 100] width 45 height 6
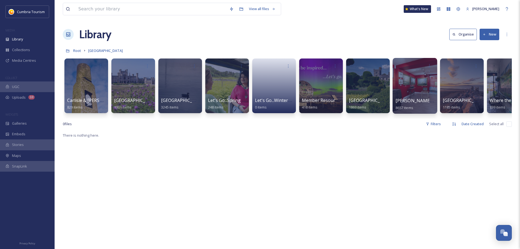
click at [408, 97] on span "[PERSON_NAME] Uploads" at bounding box center [422, 100] width 54 height 6
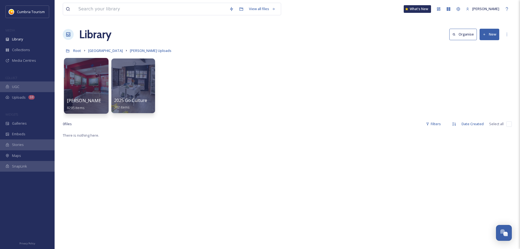
click at [87, 98] on span "Paul Uploads - July 2024" at bounding box center [103, 100] width 73 height 6
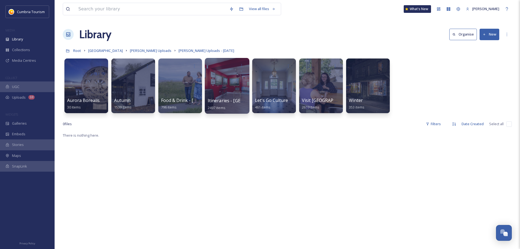
click at [222, 98] on span "Itineraries - Cumberland" at bounding box center [243, 100] width 70 height 6
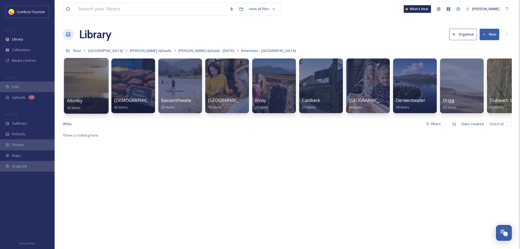
click at [78, 103] on span "Allonby" at bounding box center [75, 100] width 16 height 6
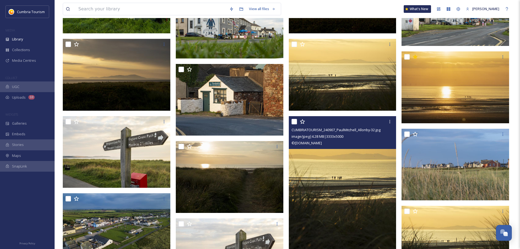
scroll to position [682, 0]
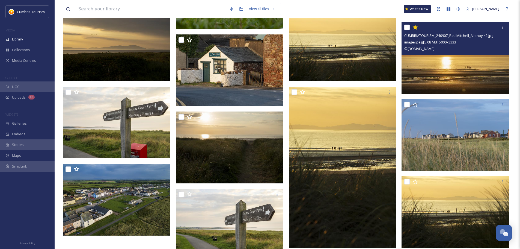
click at [492, 67] on img at bounding box center [455, 58] width 108 height 72
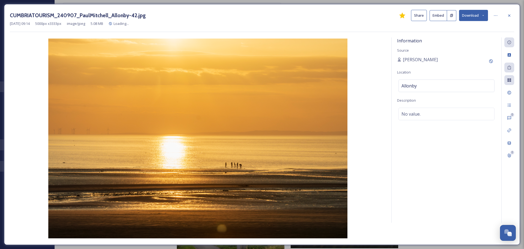
click at [467, 17] on button "Download" at bounding box center [473, 15] width 29 height 11
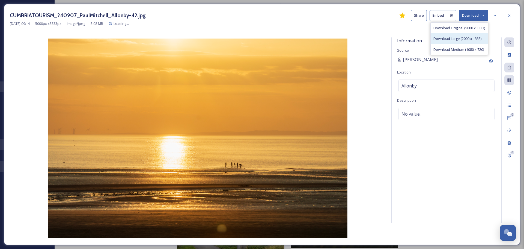
click at [470, 36] on div "Download Large (2000 x 1333)" at bounding box center [459, 38] width 57 height 11
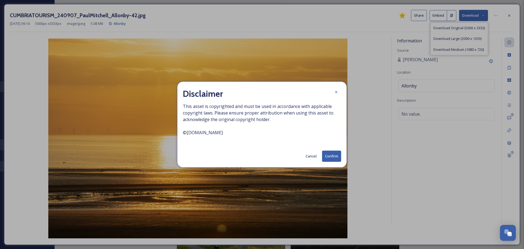
click at [330, 157] on button "Confirm" at bounding box center [331, 155] width 19 height 11
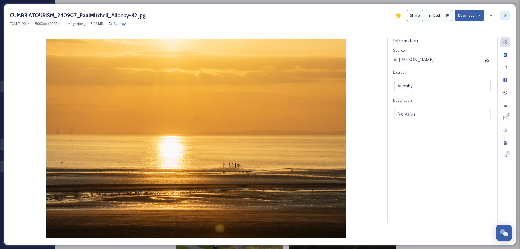
click at [504, 17] on icon at bounding box center [505, 15] width 4 height 4
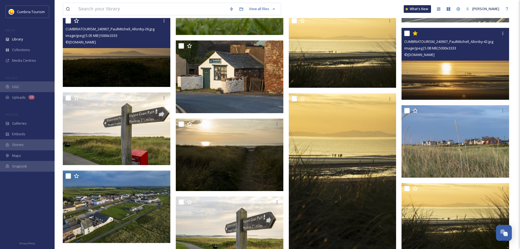
scroll to position [437, 0]
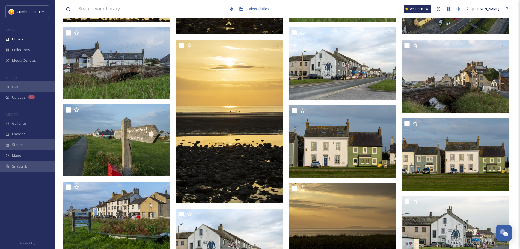
click at [32, 32] on div "MEDIA" at bounding box center [27, 30] width 55 height 7
click at [23, 38] on div "Library" at bounding box center [27, 39] width 55 height 11
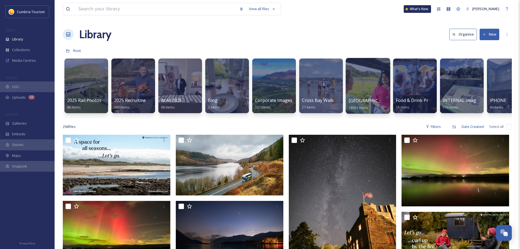
click at [385, 102] on span "[GEOGRAPHIC_DATA]" at bounding box center [371, 100] width 45 height 6
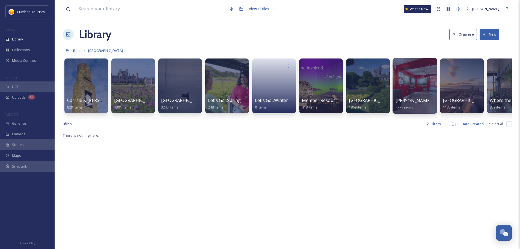
click at [404, 98] on span "[PERSON_NAME] Uploads" at bounding box center [422, 100] width 54 height 6
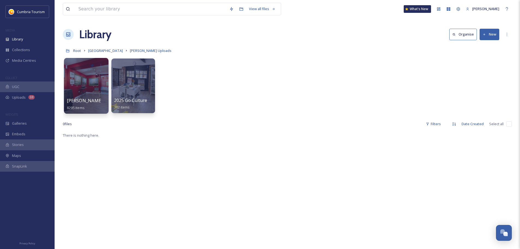
click at [91, 99] on span "Paul Uploads - July 2024" at bounding box center [103, 100] width 73 height 6
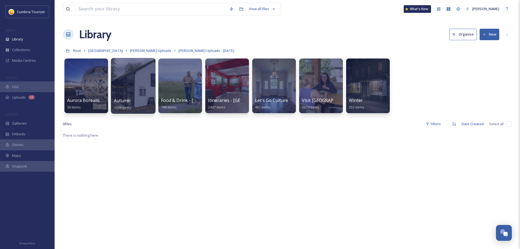
click at [125, 100] on span "Autumn" at bounding box center [122, 100] width 17 height 6
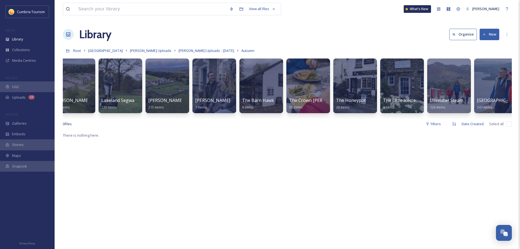
scroll to position [0, 678]
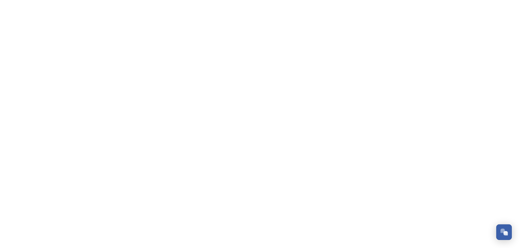
scroll to position [2140, 0]
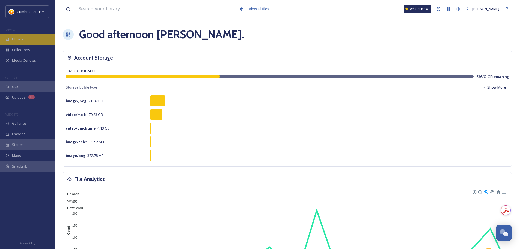
click at [36, 42] on div "Library" at bounding box center [27, 39] width 55 height 11
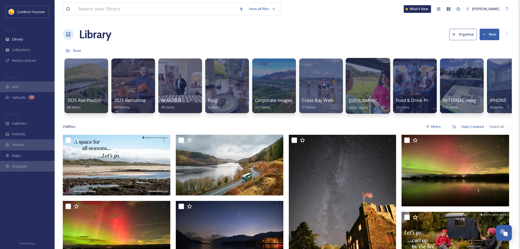
click at [361, 99] on span "[GEOGRAPHIC_DATA]" at bounding box center [371, 100] width 45 height 6
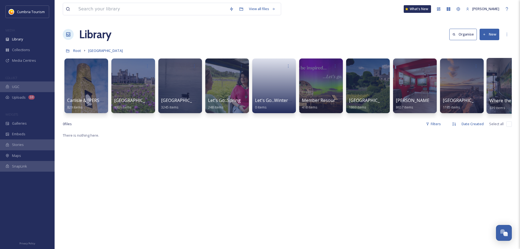
click at [501, 97] on div "Where the Lakes Meets the Dales 839 items" at bounding box center [508, 104] width 39 height 14
click at [499, 103] on span "Where the Lakes Meets the Dales" at bounding box center [524, 100] width 70 height 6
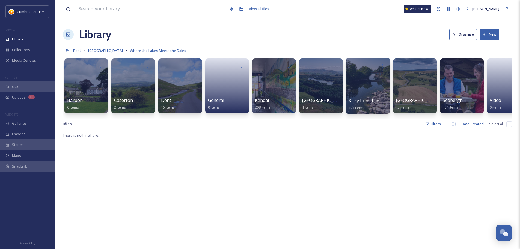
click at [377, 99] on span "Kirky Lonsdale" at bounding box center [364, 100] width 31 height 6
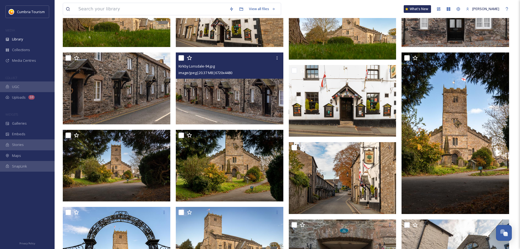
scroll to position [491, 0]
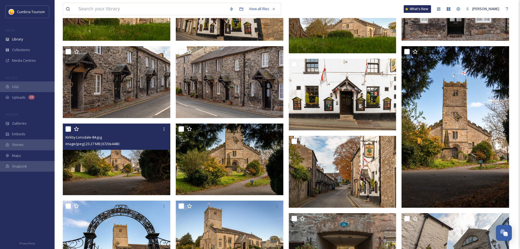
click at [156, 172] on img at bounding box center [117, 159] width 108 height 72
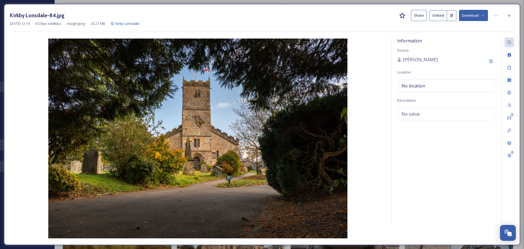
click at [481, 17] on button "Download" at bounding box center [473, 15] width 29 height 11
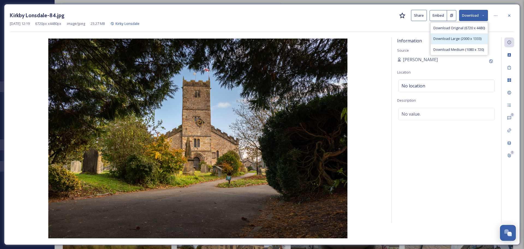
click at [463, 40] on span "Download Large (2000 x 1333)" at bounding box center [457, 38] width 48 height 5
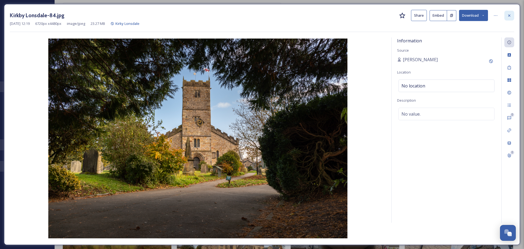
click at [509, 11] on div at bounding box center [509, 16] width 10 height 10
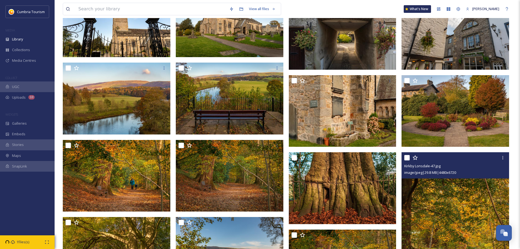
scroll to position [710, 0]
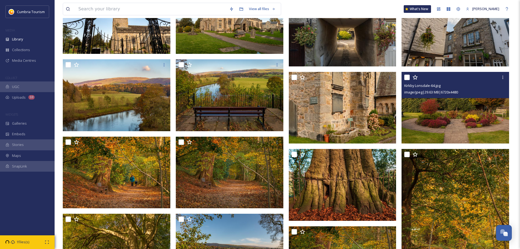
click at [455, 127] on img at bounding box center [455, 108] width 108 height 72
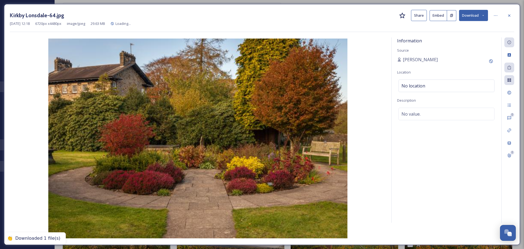
click at [483, 18] on button "Download" at bounding box center [473, 15] width 29 height 11
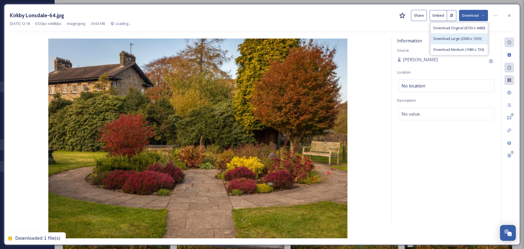
click at [455, 42] on div "Download Large (2000 x 1333)" at bounding box center [459, 38] width 57 height 11
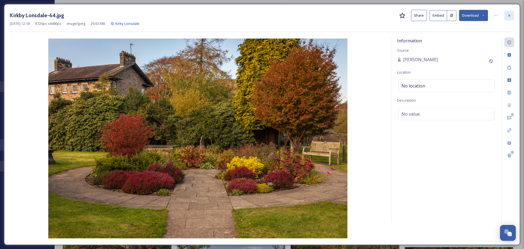
click at [510, 16] on icon at bounding box center [509, 15] width 4 height 4
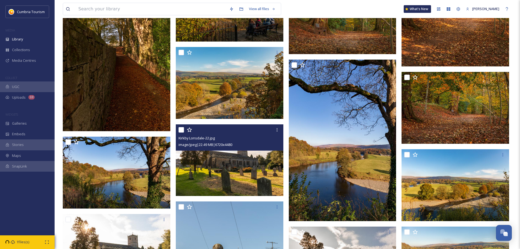
scroll to position [983, 0]
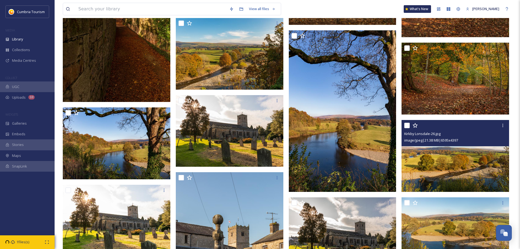
click at [484, 180] on img at bounding box center [455, 156] width 108 height 72
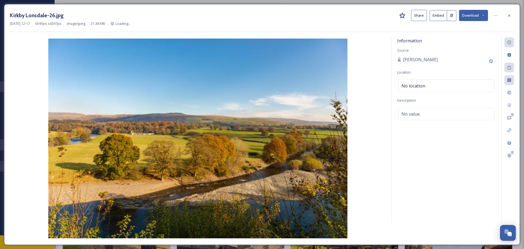
click at [470, 14] on button "Download" at bounding box center [473, 15] width 29 height 11
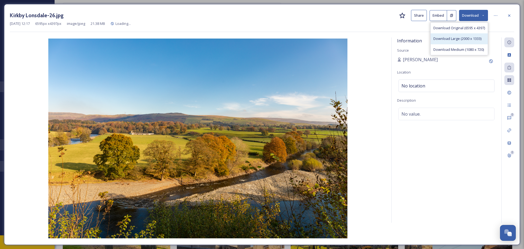
click at [464, 35] on div "Download Large (2000 x 1333)" at bounding box center [459, 38] width 57 height 11
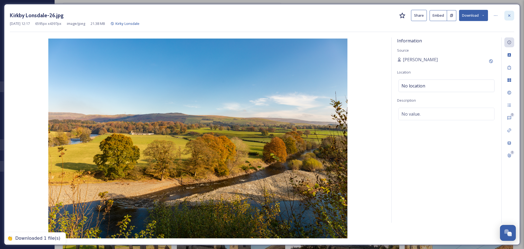
click at [509, 16] on icon at bounding box center [509, 15] width 2 height 2
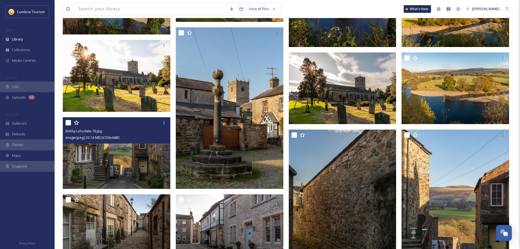
scroll to position [1146, 0]
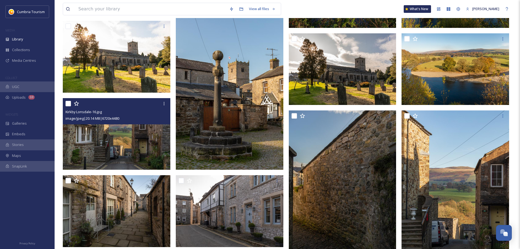
click at [143, 144] on img at bounding box center [117, 134] width 108 height 72
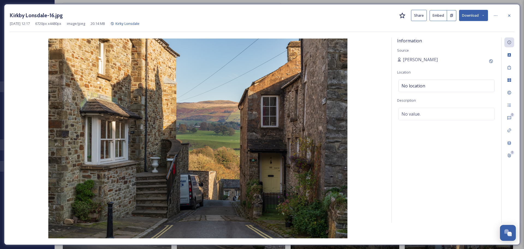
click at [479, 15] on button "Download" at bounding box center [473, 15] width 29 height 11
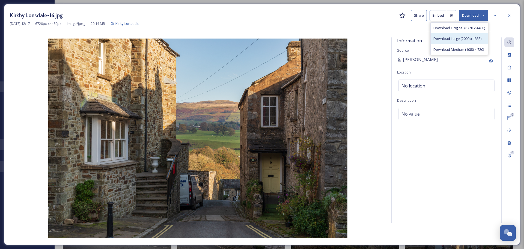
click at [472, 39] on span "Download Large (2000 x 1333)" at bounding box center [457, 38] width 48 height 5
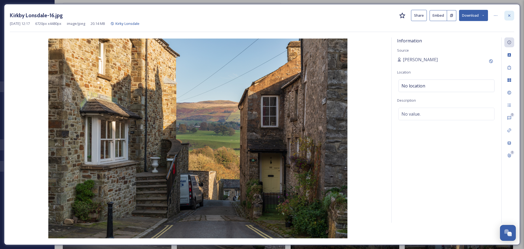
click at [512, 14] on div at bounding box center [509, 16] width 10 height 10
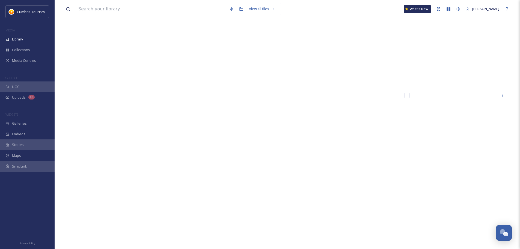
scroll to position [3232, 0]
